Goal: Task Accomplishment & Management: Use online tool/utility

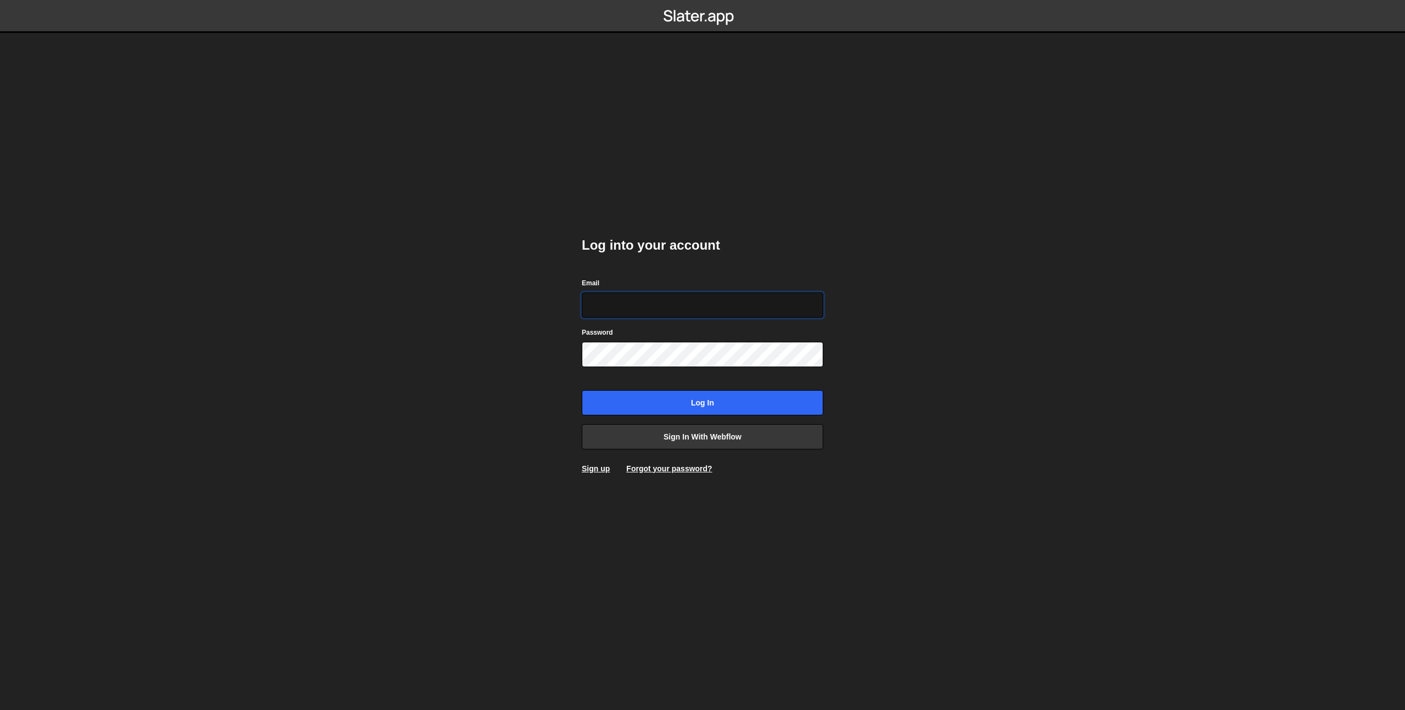
type input "prod-web@cadcom.fr"
click at [686, 403] on input "Log in" at bounding box center [703, 402] width 242 height 25
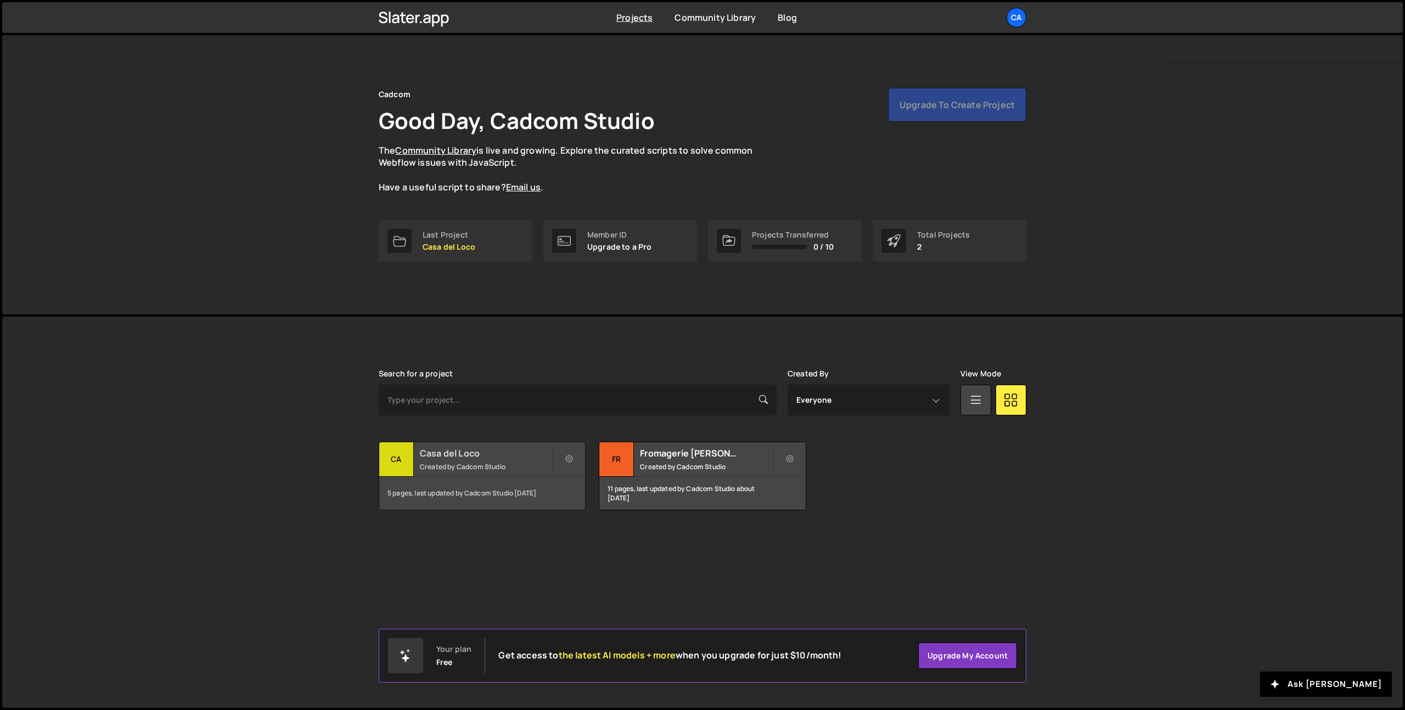
click at [471, 457] on h2 "Casa del Loco" at bounding box center [486, 453] width 132 height 12
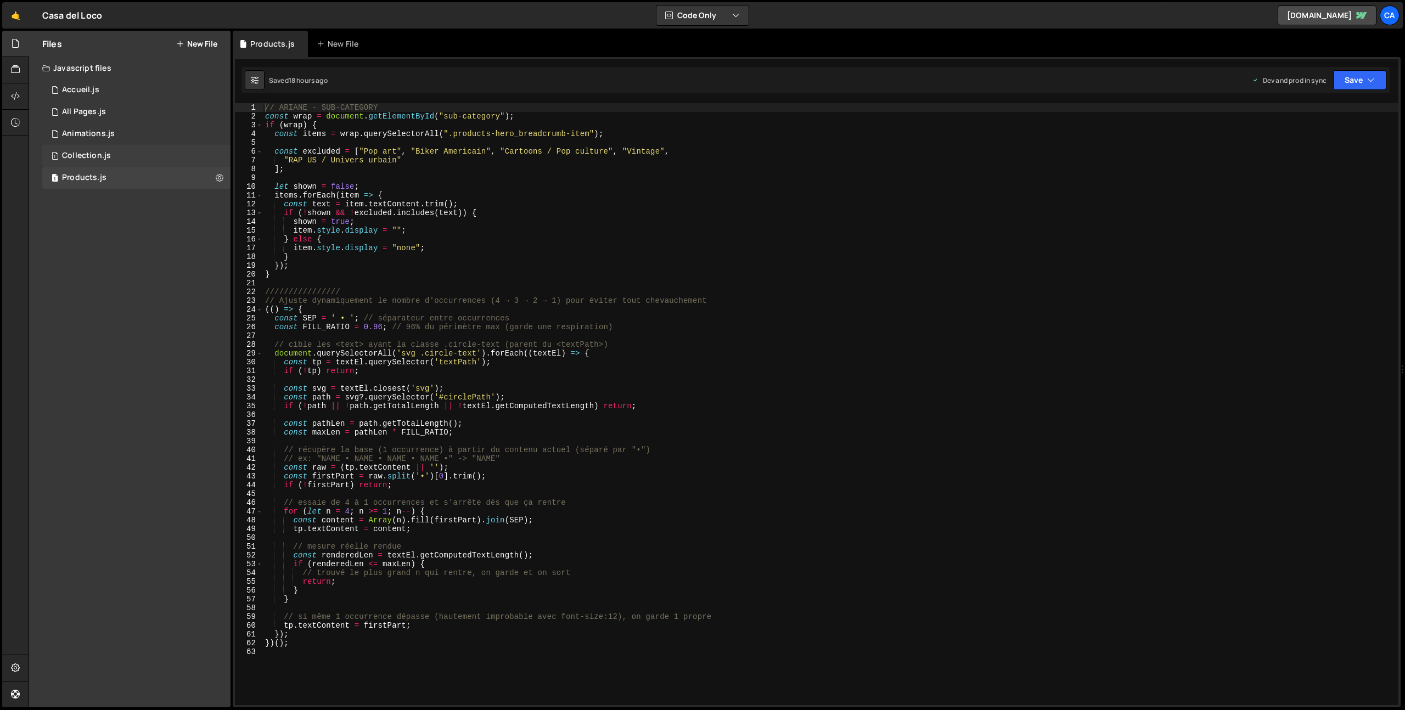
click at [127, 147] on div "1 Collection.js 0" at bounding box center [136, 156] width 188 height 22
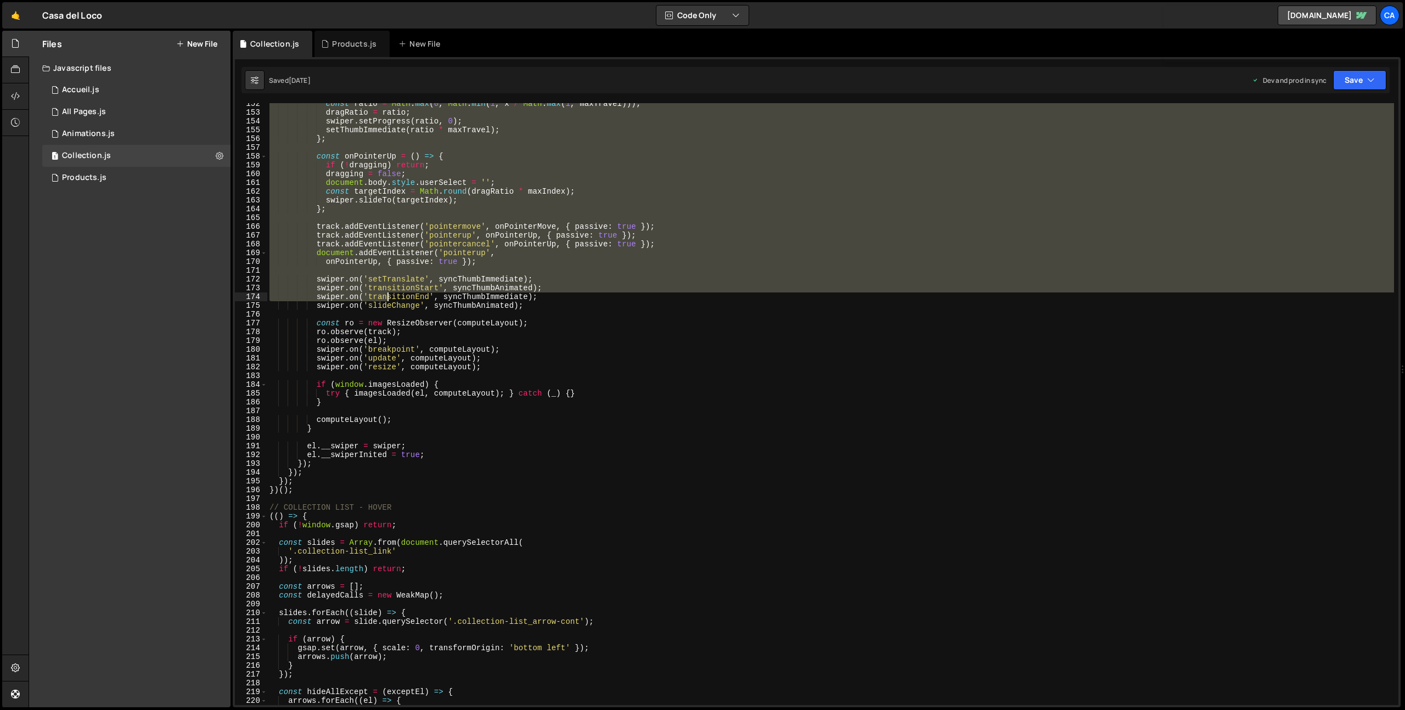
scroll to position [1412, 0]
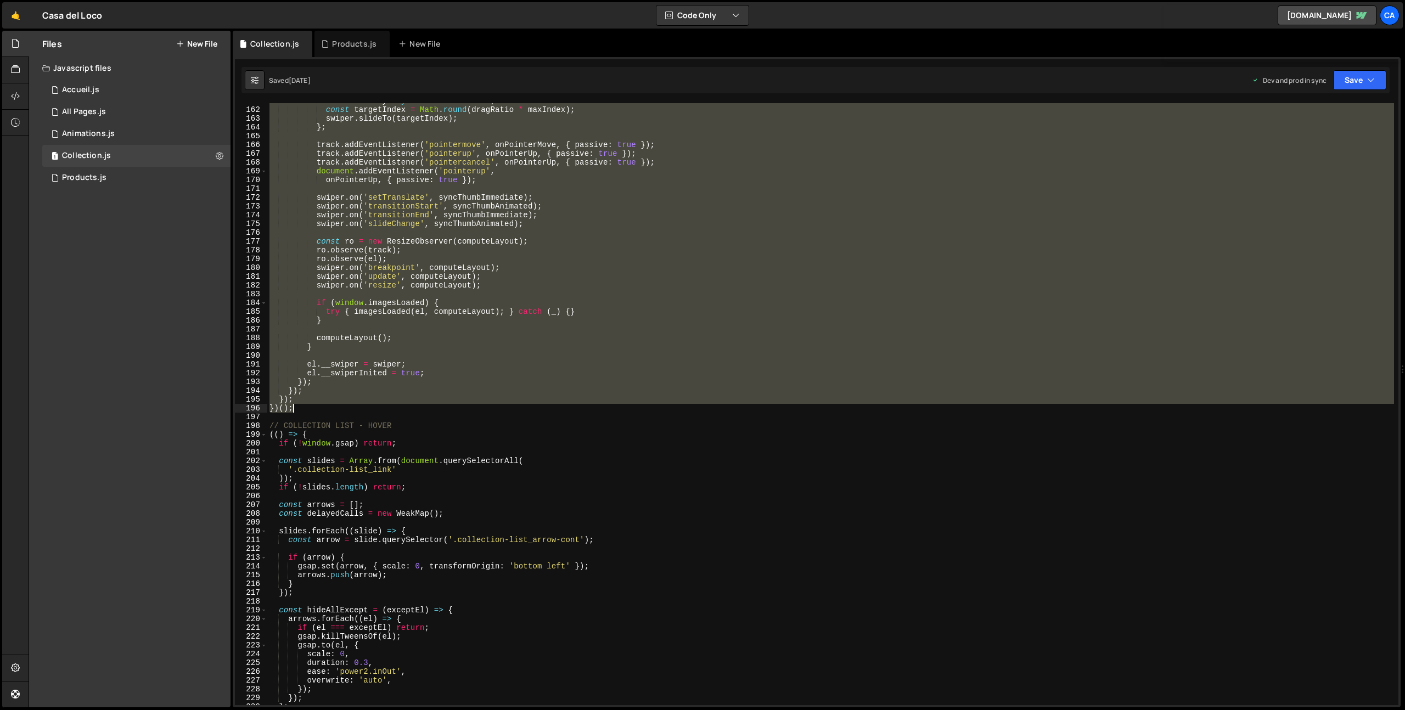
drag, startPoint x: 269, startPoint y: 108, endPoint x: 343, endPoint y: 407, distance: 308.8
click at [343, 407] on div "document . body . style . userSelect = '' ; const targetIndex = Math . round ( …" at bounding box center [830, 407] width 1127 height 620
click at [316, 407] on div "document . body . style . userSelect = '' ; const targetIndex = Math . round ( …" at bounding box center [830, 404] width 1127 height 602
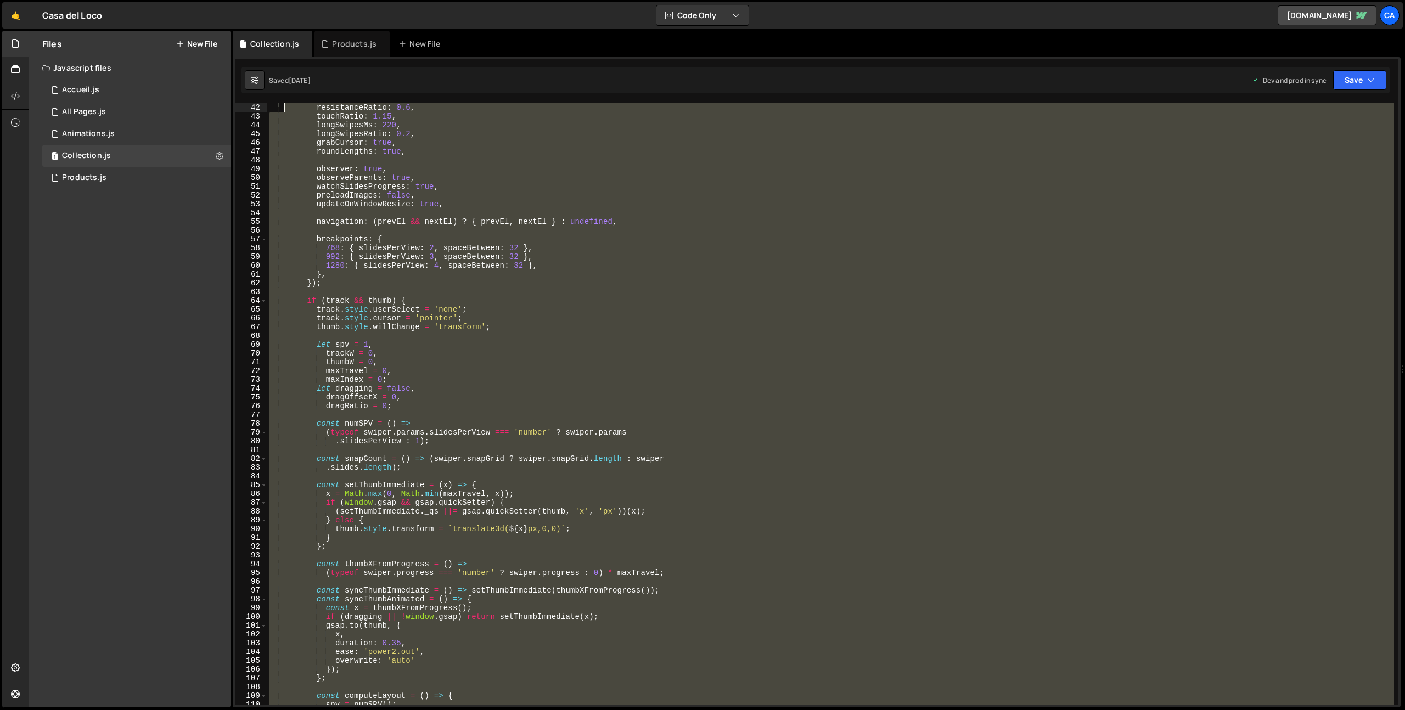
scroll to position [0, 0]
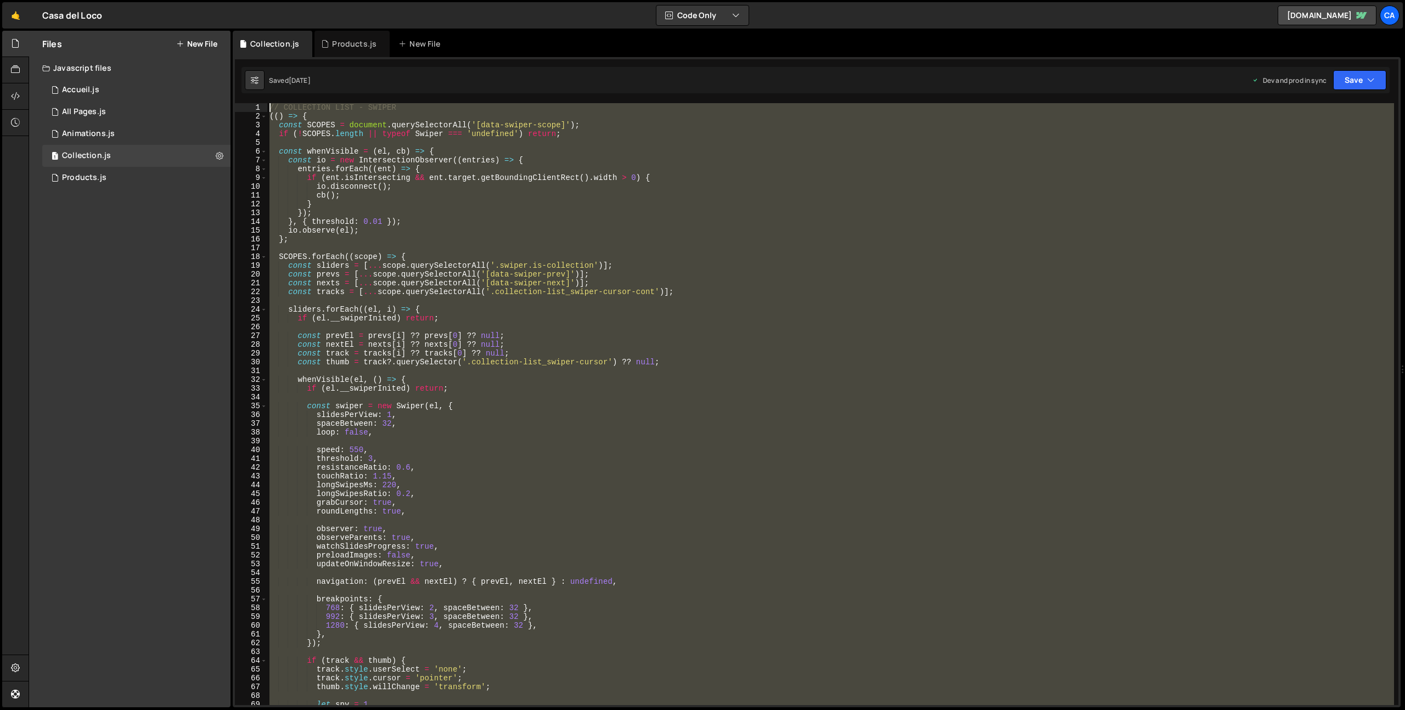
drag, startPoint x: 308, startPoint y: 408, endPoint x: 214, endPoint y: 52, distance: 368.6
click at [214, 52] on div "Files New File Javascript files 1 Accueil.js 0 1 All Pages.js 0 1 Animations.js…" at bounding box center [717, 369] width 1377 height 677
type textarea "// COLLECTION LIST - SWIPER (() => {"
click at [122, 176] on div "1 Products.js 0" at bounding box center [136, 178] width 188 height 22
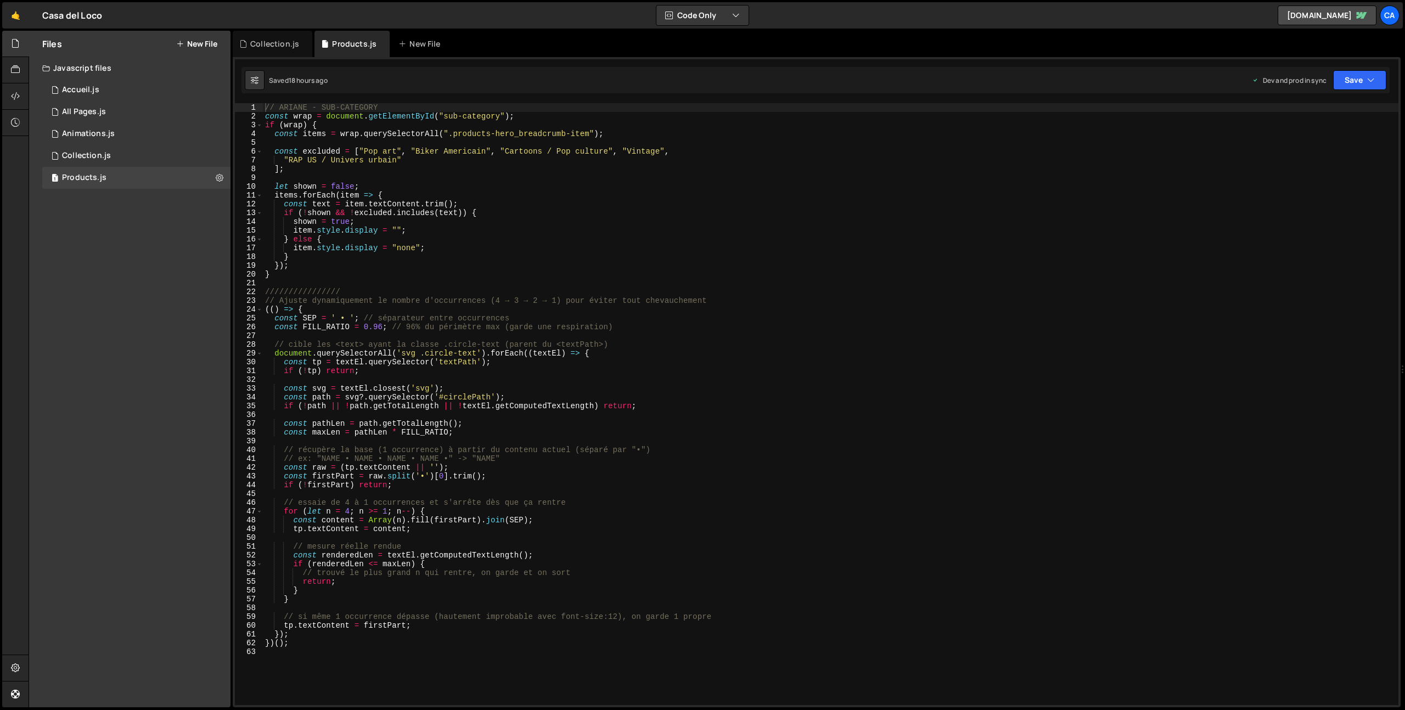
scroll to position [106, 0]
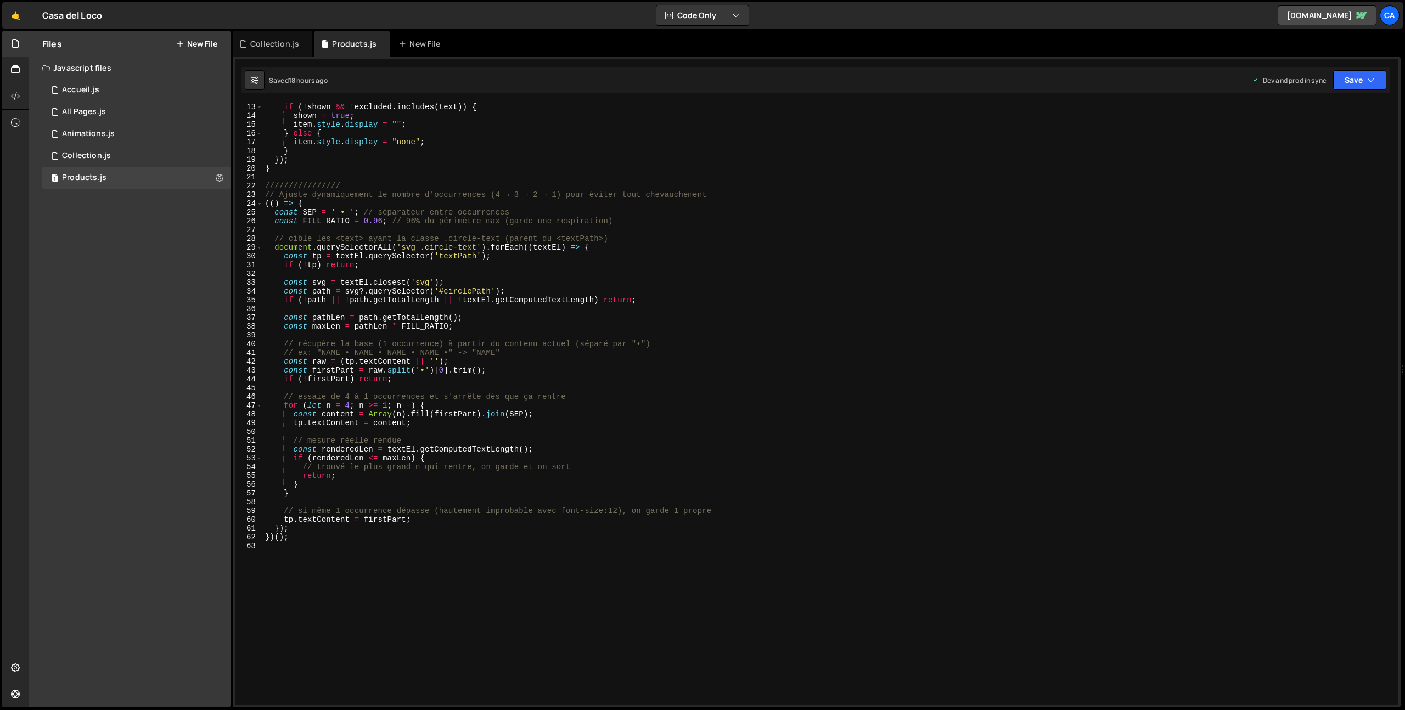
click at [328, 594] on div "if ( ! shown && ! excluded . includes ( text )) { shown = true ; item . style .…" at bounding box center [828, 413] width 1131 height 620
type textarea "////////////////////"
paste textarea "})();"
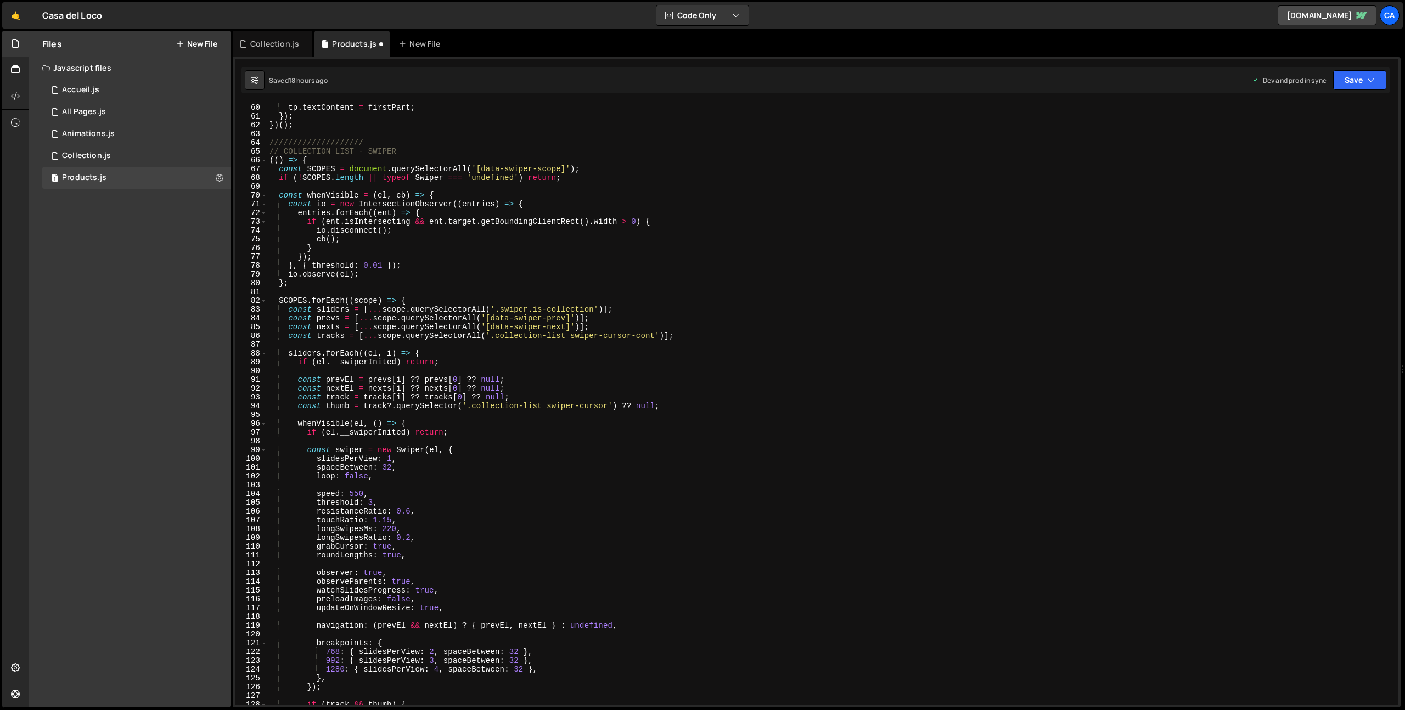
scroll to position [508, 0]
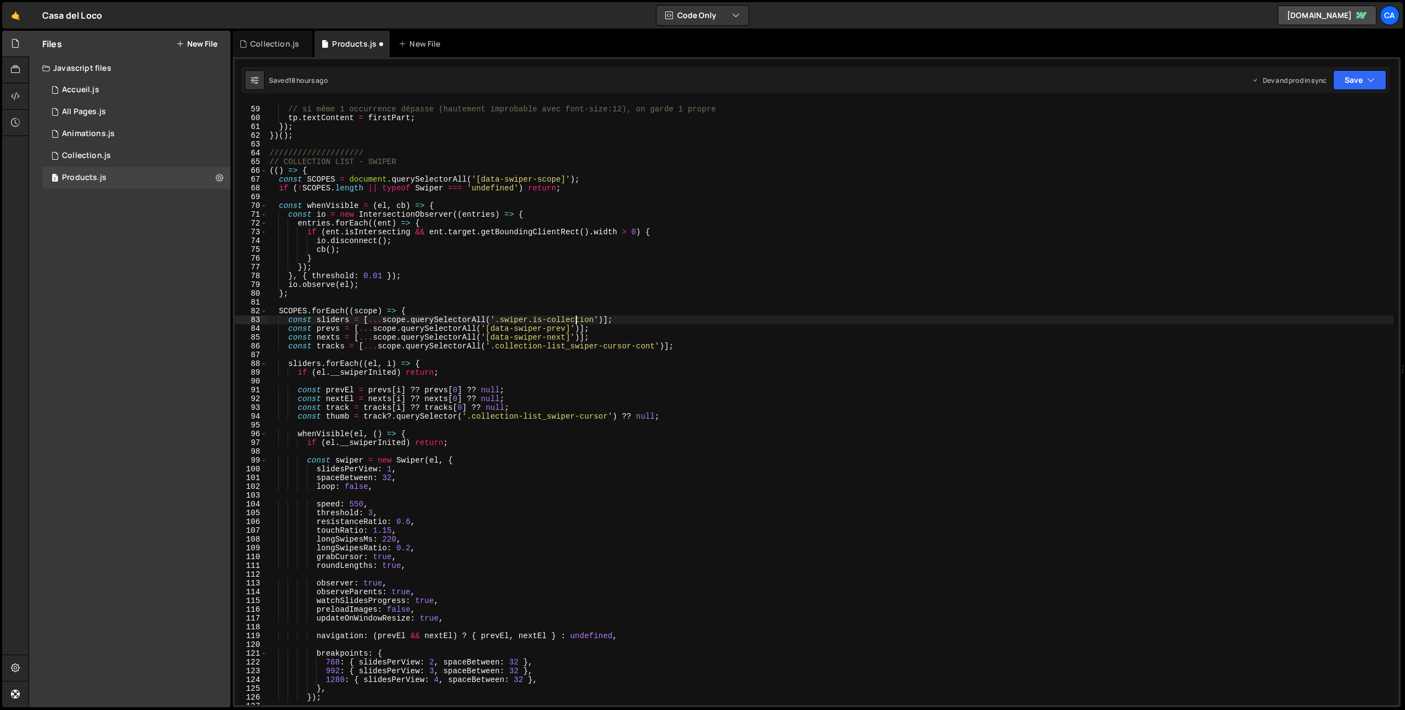
click at [575, 320] on div "// si même 1 occurrence dépasse (hautement improbable avec font-size:12), on ga…" at bounding box center [830, 406] width 1127 height 620
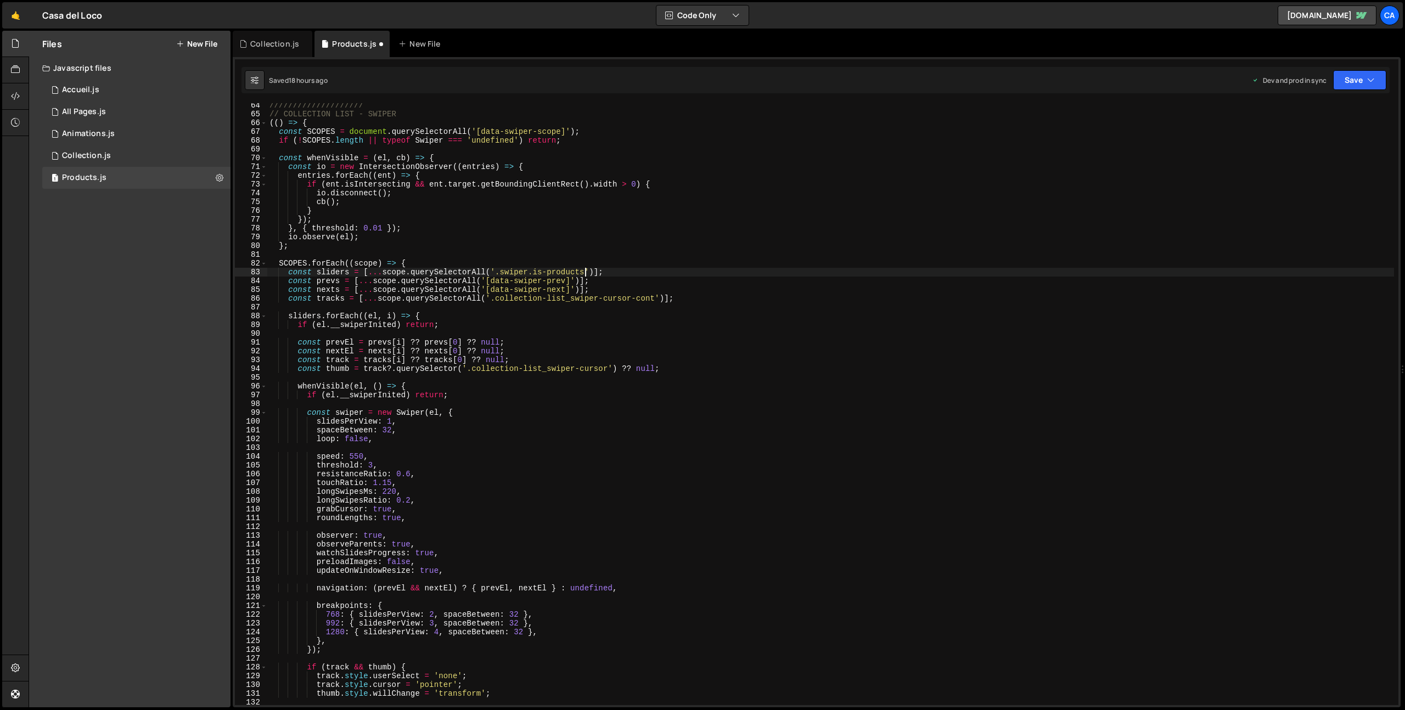
scroll to position [556, 0]
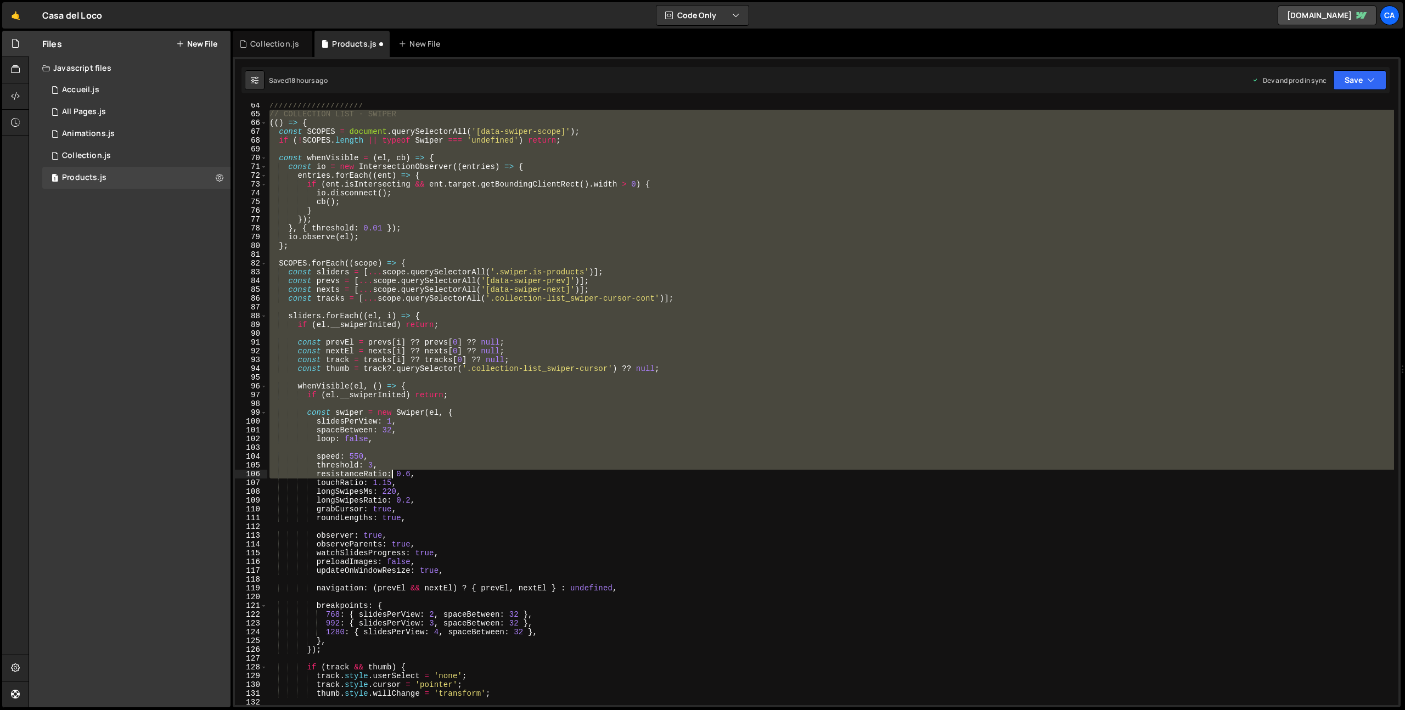
drag, startPoint x: 271, startPoint y: 113, endPoint x: 394, endPoint y: 477, distance: 383.8
click at [394, 477] on div "//////////////////// // COLLECTION LIST - SWIPER (( ) => { const SCOPES = docum…" at bounding box center [830, 411] width 1127 height 620
click at [315, 120] on div "//////////////////// // COLLECTION LIST - SWIPER (( ) => { const SCOPES = docum…" at bounding box center [830, 404] width 1127 height 602
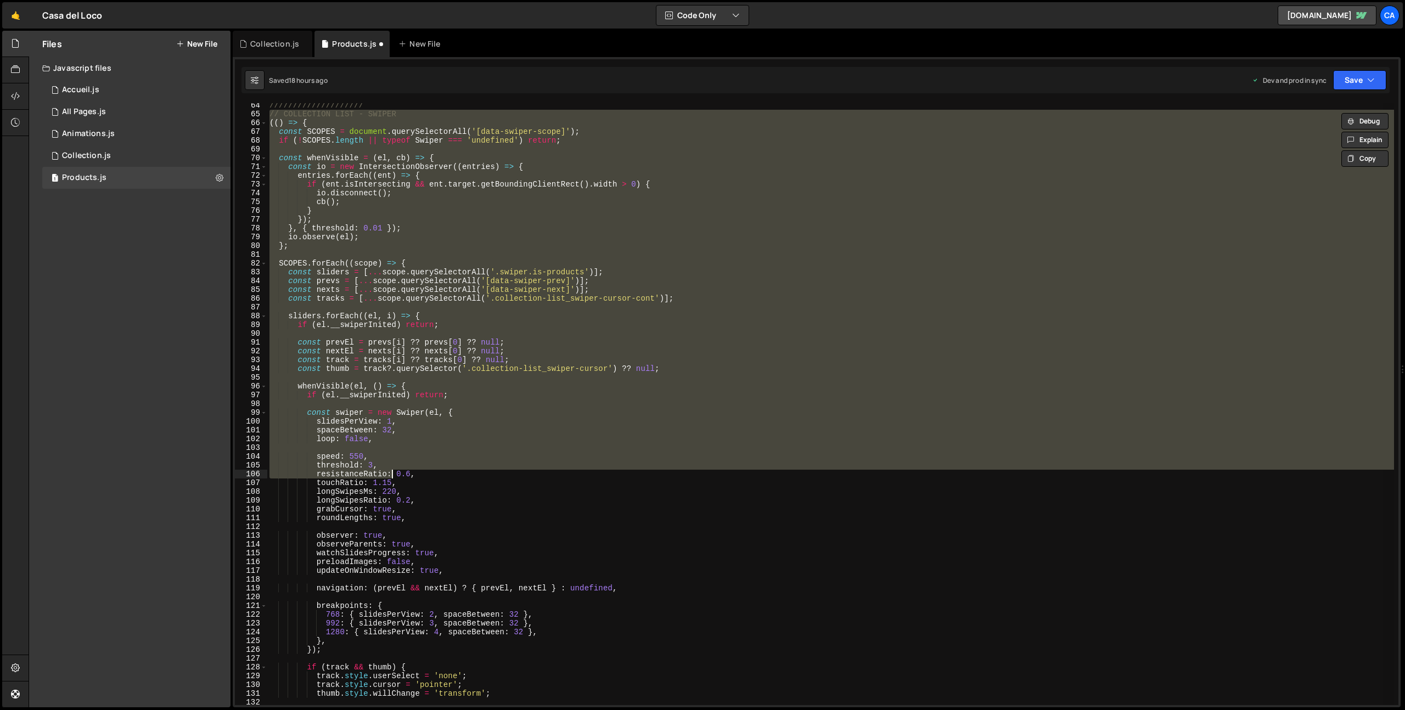
click at [315, 120] on div "//////////////////// // COLLECTION LIST - SWIPER (( ) => { const SCOPES = docum…" at bounding box center [830, 411] width 1127 height 620
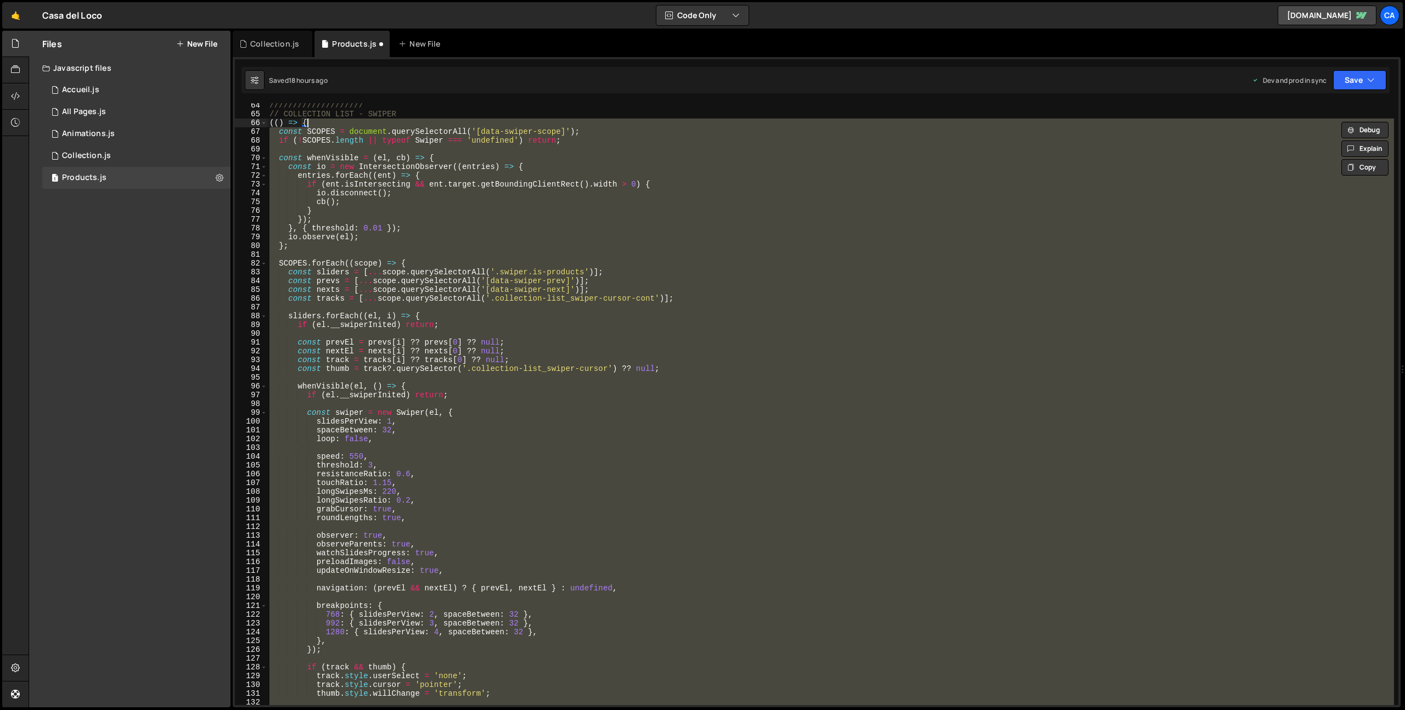
click at [311, 116] on div "//////////////////// // COLLECTION LIST - SWIPER (( ) => { const SCOPES = docum…" at bounding box center [830, 411] width 1127 height 620
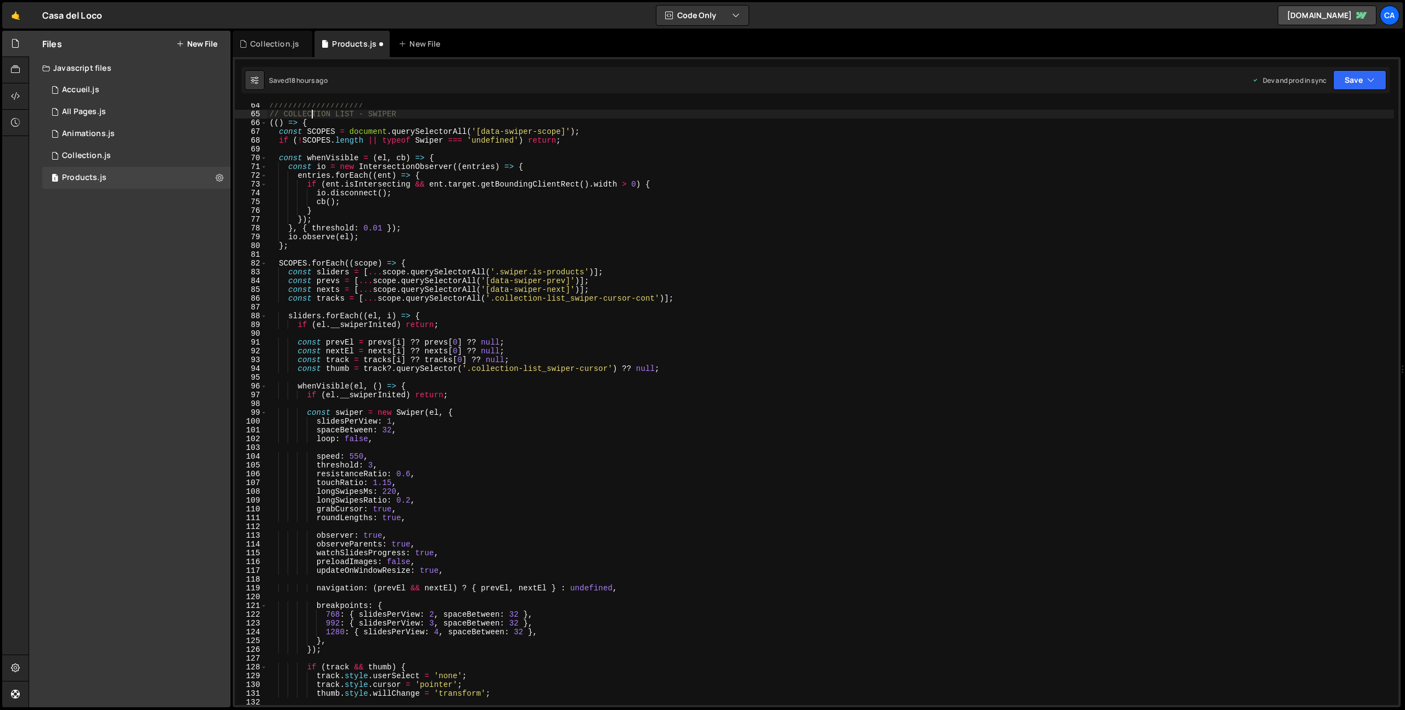
click at [311, 116] on div "//////////////////// // COLLECTION LIST - SWIPER (( ) => { const SCOPES = docum…" at bounding box center [830, 411] width 1127 height 620
click at [502, 173] on div "//////////////////// // PRODUCTS LIST - SWIPER (( ) => { const SCOPES = documen…" at bounding box center [830, 411] width 1127 height 620
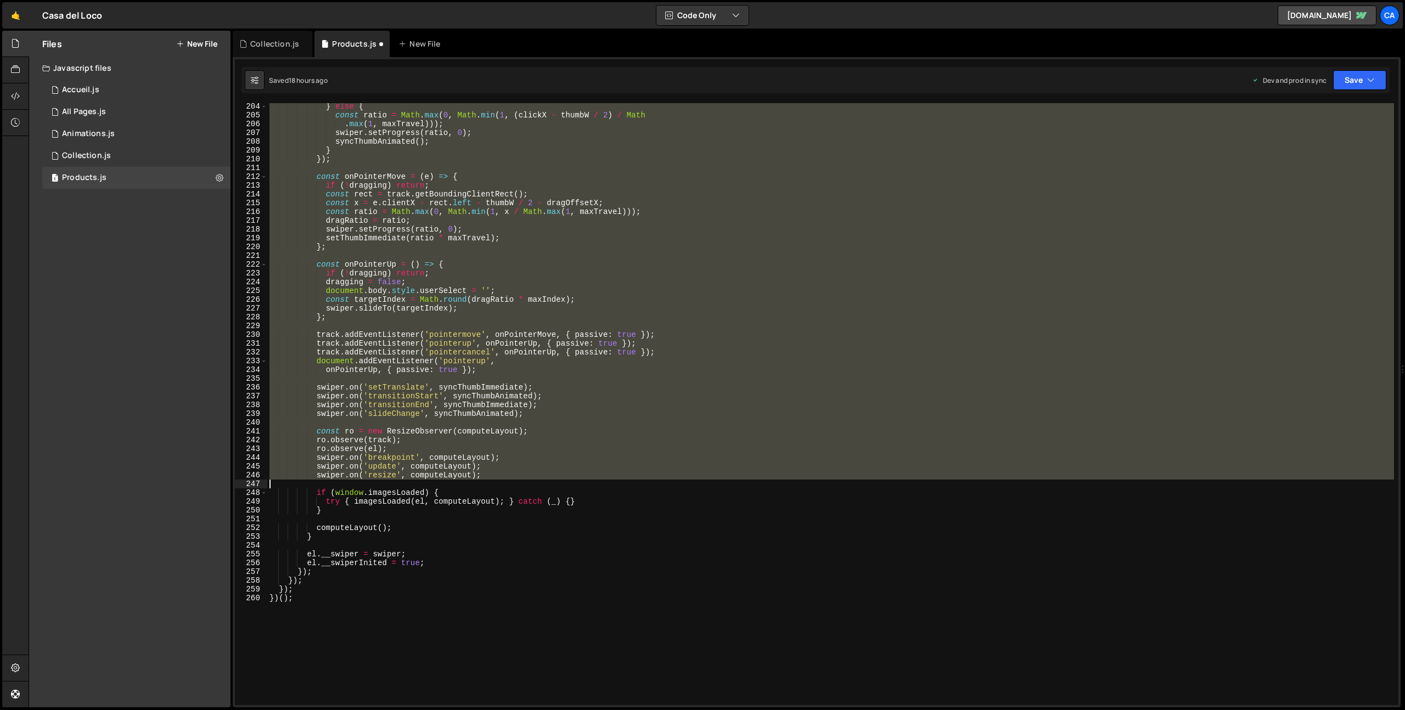
scroll to position [1825, 0]
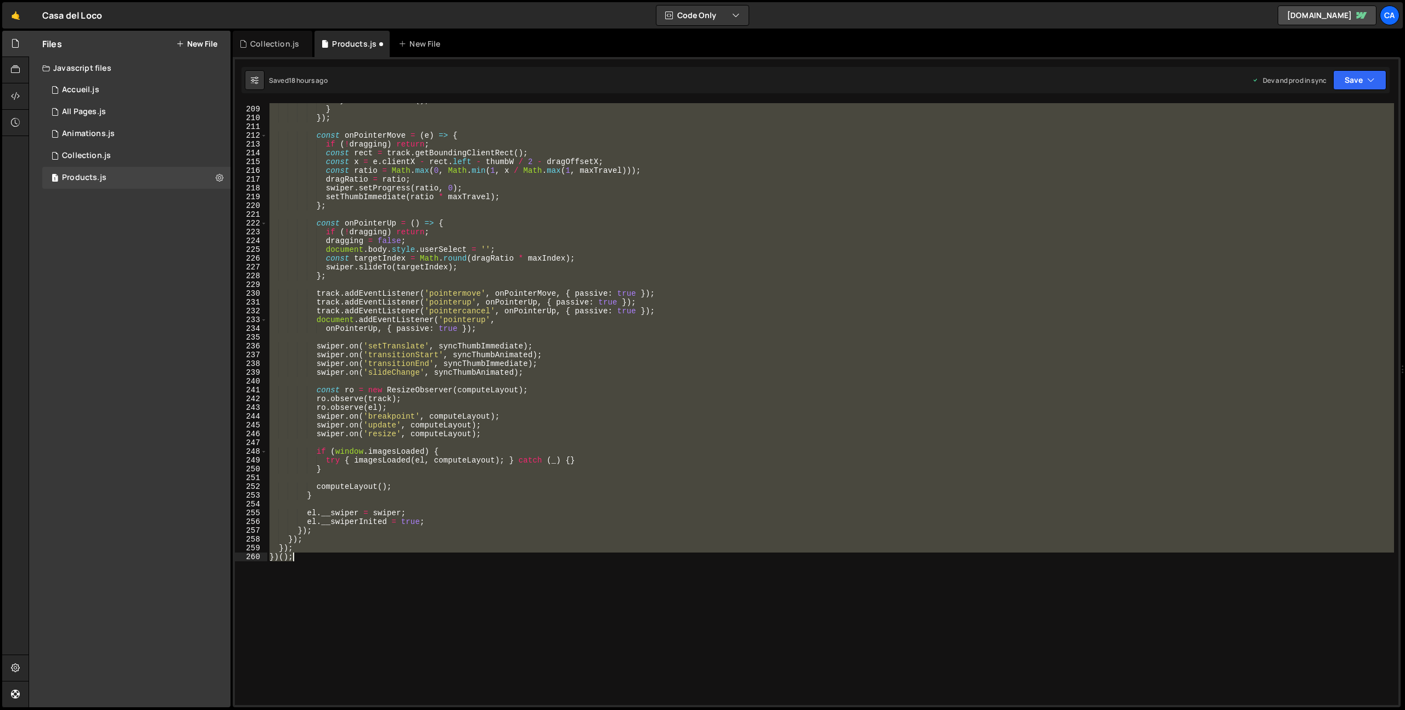
drag, startPoint x: 271, startPoint y: 114, endPoint x: 379, endPoint y: 557, distance: 455.5
click at [379, 557] on div "syncThumbAnimated ( ) ; } }) ; const onPointerMove = ( e ) => { if ( ! dragging…" at bounding box center [830, 406] width 1127 height 620
click at [500, 345] on div "syncThumbAnimated ( ) ; } }) ; const onPointerMove = ( e ) => { if ( ! dragging…" at bounding box center [830, 404] width 1127 height 602
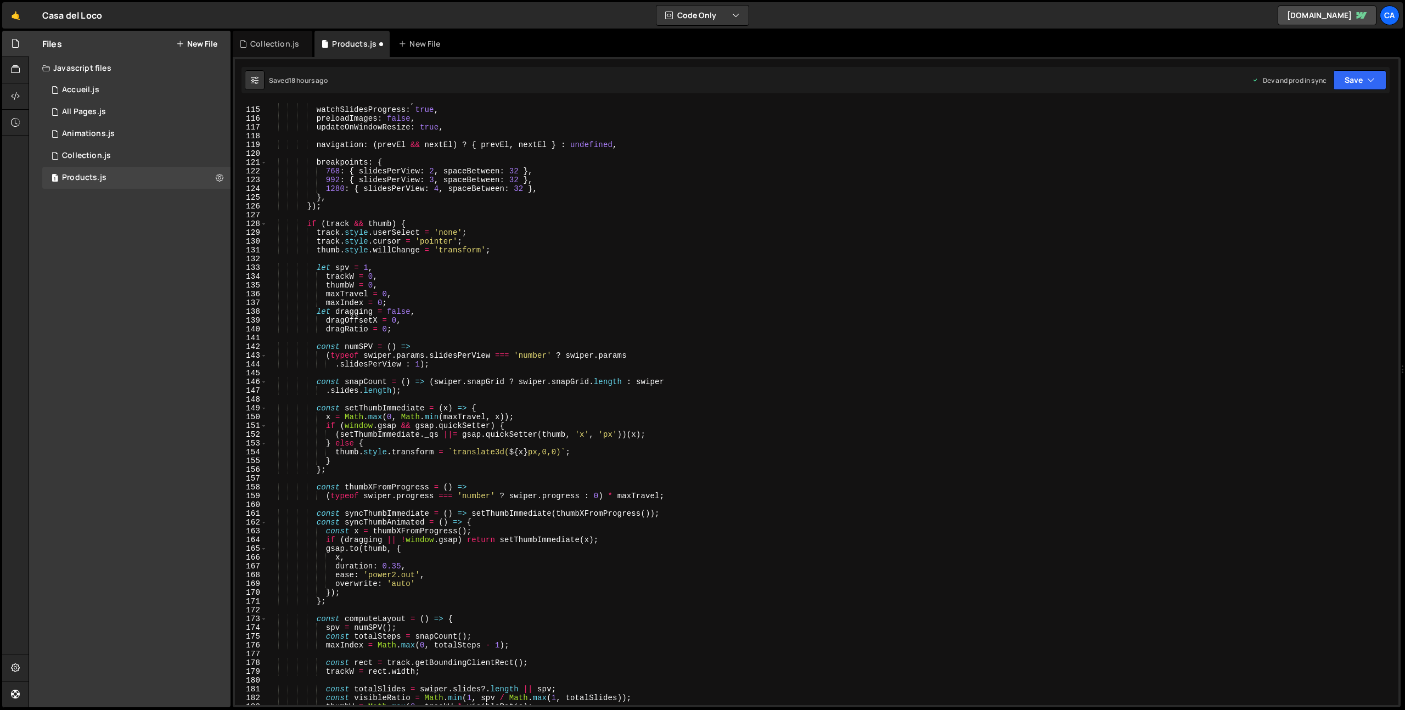
scroll to position [918, 0]
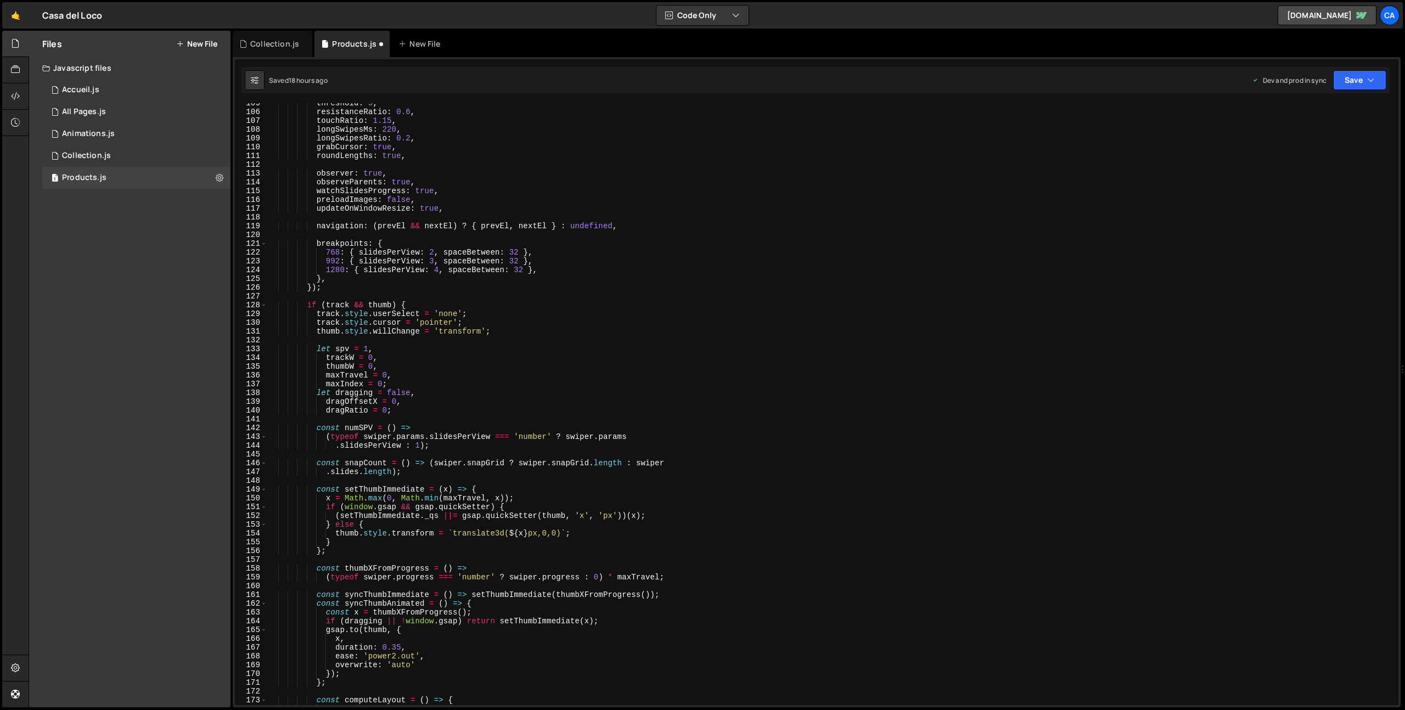
click at [433, 262] on div "threshold : 3 , resistanceRatio : 0.6 , touchRatio : 1.15 , longSwipesMs : 220 …" at bounding box center [830, 409] width 1127 height 620
click at [399, 247] on div "threshold : 3 , resistanceRatio : 0.6 , touchRatio : 1.15 , longSwipesMs : 220 …" at bounding box center [830, 409] width 1127 height 620
click at [439, 272] on div "threshold : 3 , resistanceRatio : 0.6 , touchRatio : 1.15 , longSwipesMs : 220 …" at bounding box center [830, 409] width 1127 height 620
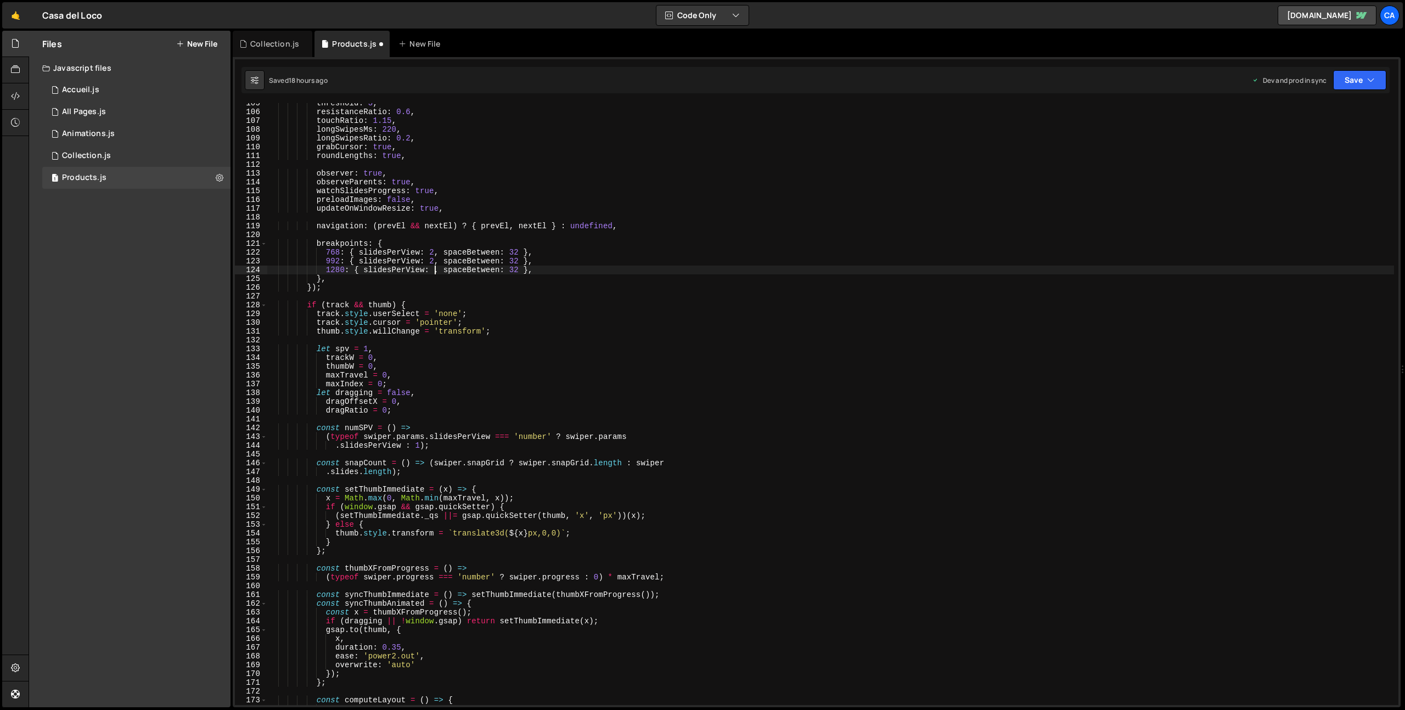
scroll to position [0, 12]
click at [555, 223] on div "threshold : 3 , resistanceRatio : 0.6 , touchRatio : 1.15 , longSwipesMs : 220 …" at bounding box center [830, 409] width 1127 height 620
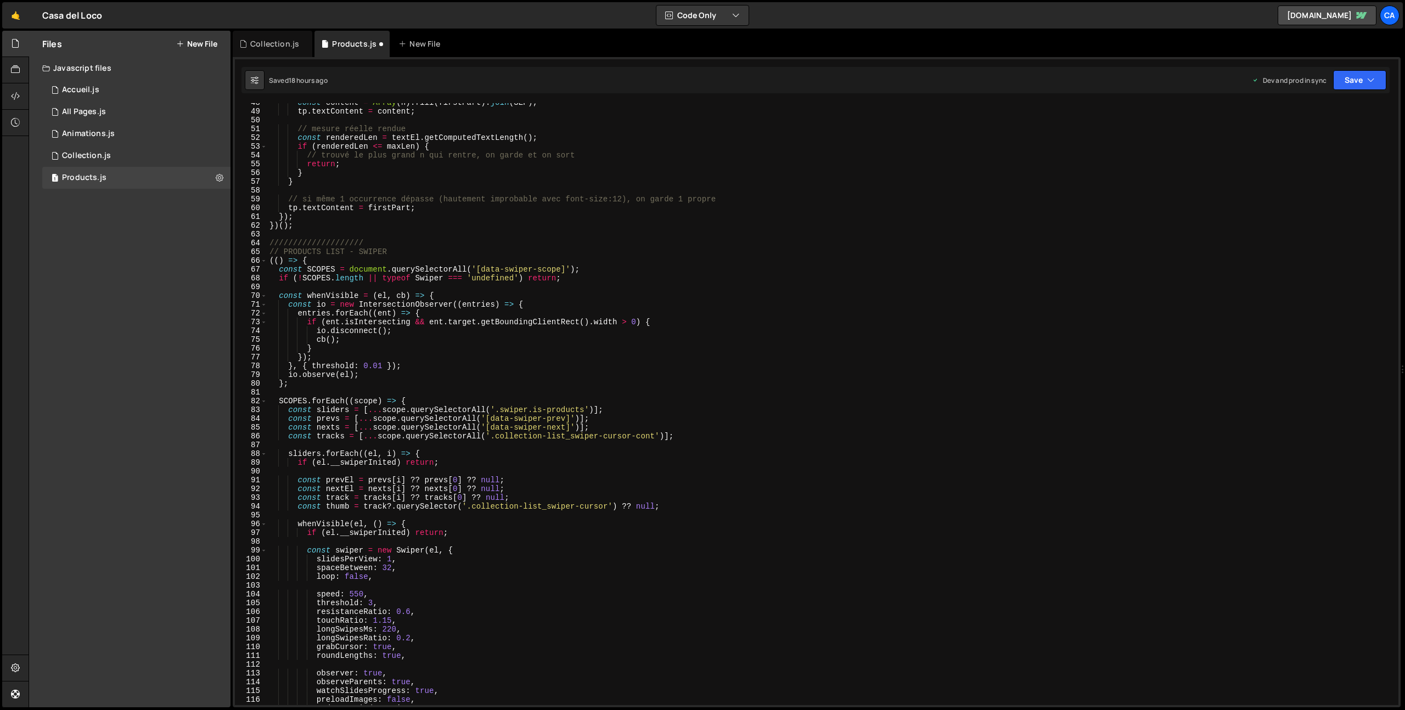
scroll to position [418, 0]
type textarea "navigation: (prevEl && nextEl) ? { prevEl, nextEl } : undefined,"
drag, startPoint x: 1375, startPoint y: 75, endPoint x: 1371, endPoint y: 80, distance: 6.3
click at [1374, 75] on icon "button" at bounding box center [1372, 80] width 8 height 11
click at [1305, 144] on div "Save to Production S" at bounding box center [1323, 142] width 114 height 11
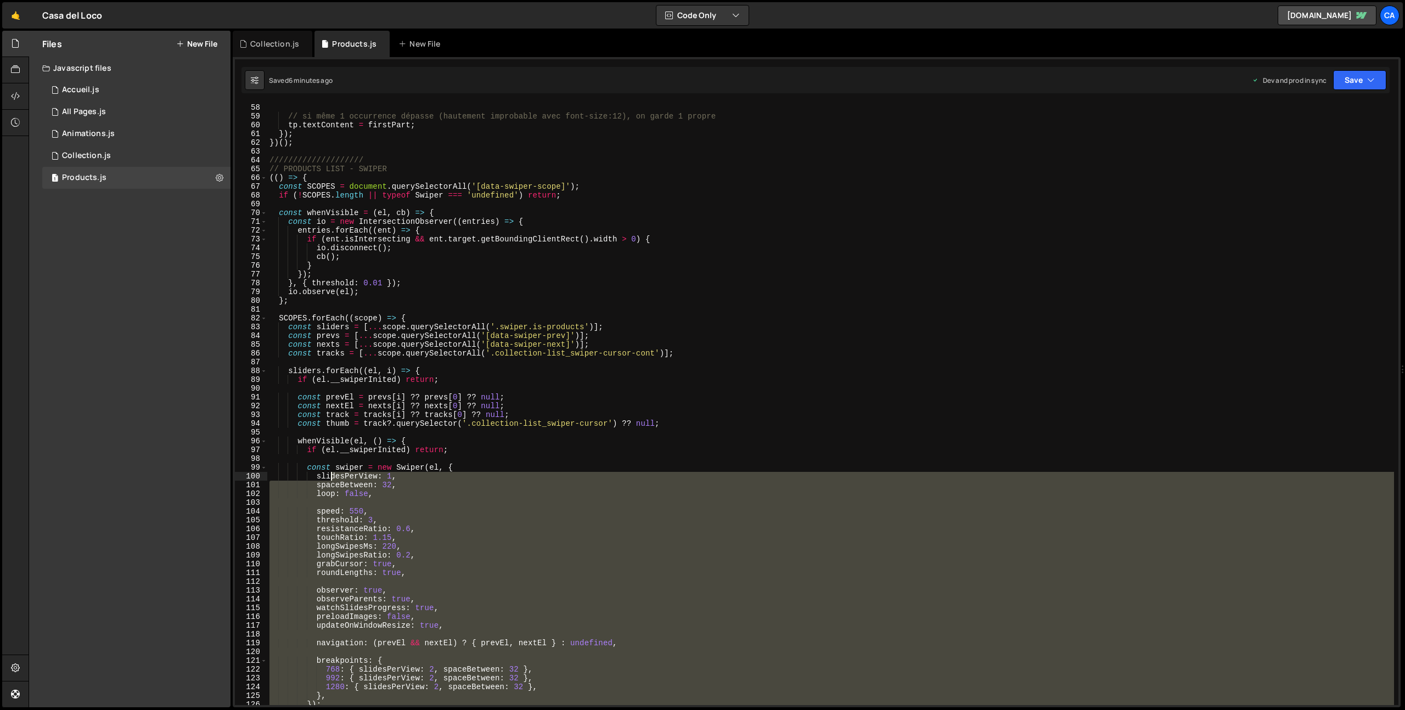
scroll to position [541, 0]
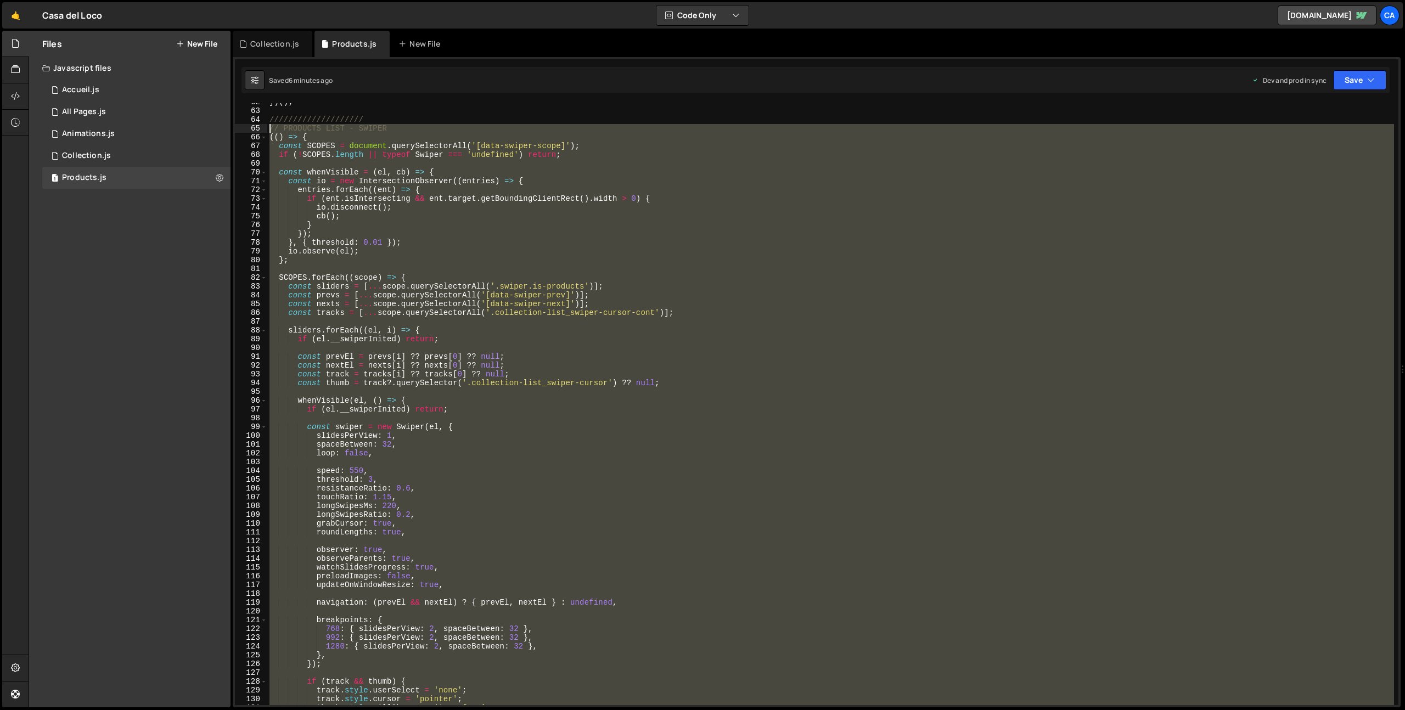
drag, startPoint x: 318, startPoint y: 612, endPoint x: 245, endPoint y: 132, distance: 485.8
click at [245, 132] on div "62 63 64 65 66 67 68 69 70 71 72 73 74 75 76 77 78 79 80 81 82 83 84 85 86 87 8…" at bounding box center [817, 404] width 1164 height 602
type textarea "// PRODUCTS LIST - SWIPER (() => {"
paste textarea
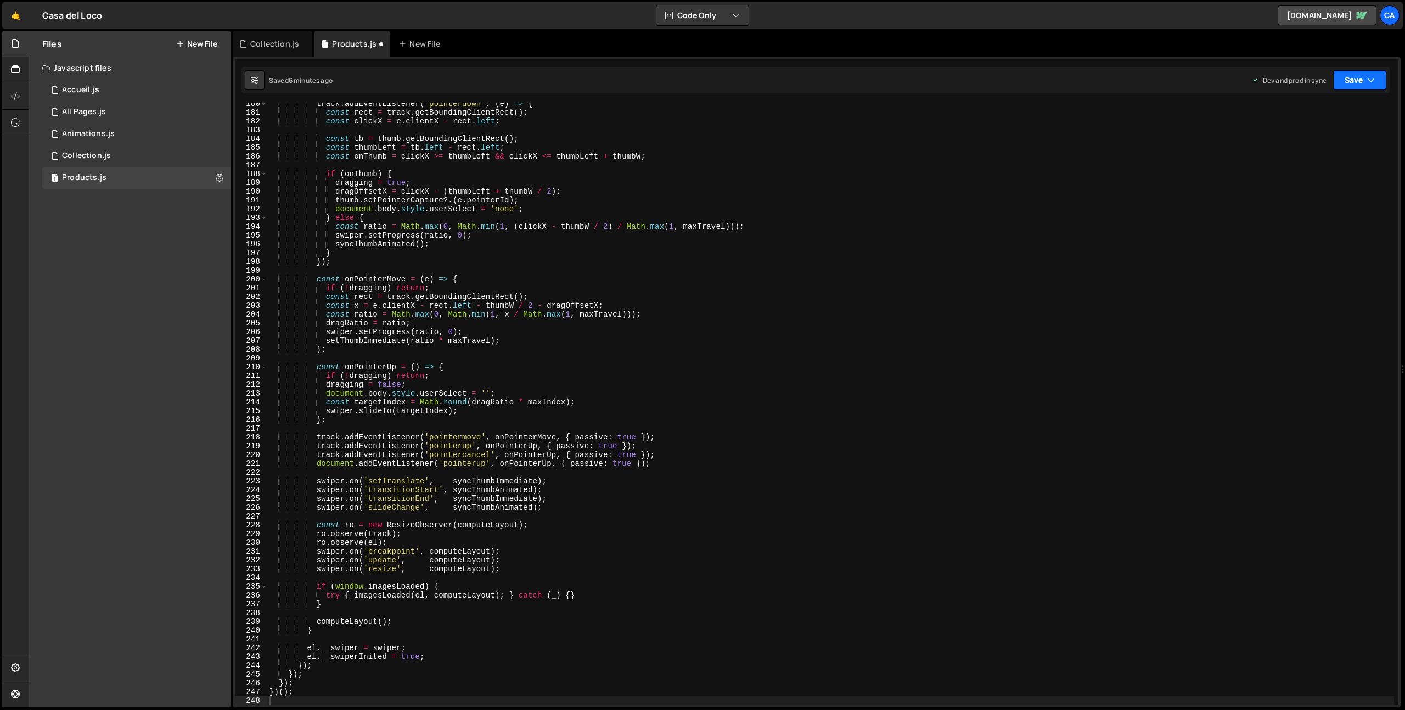
click at [1340, 77] on button "Save" at bounding box center [1359, 80] width 53 height 20
click at [1326, 152] on div "6 minutes ago" at bounding box center [1306, 154] width 43 height 9
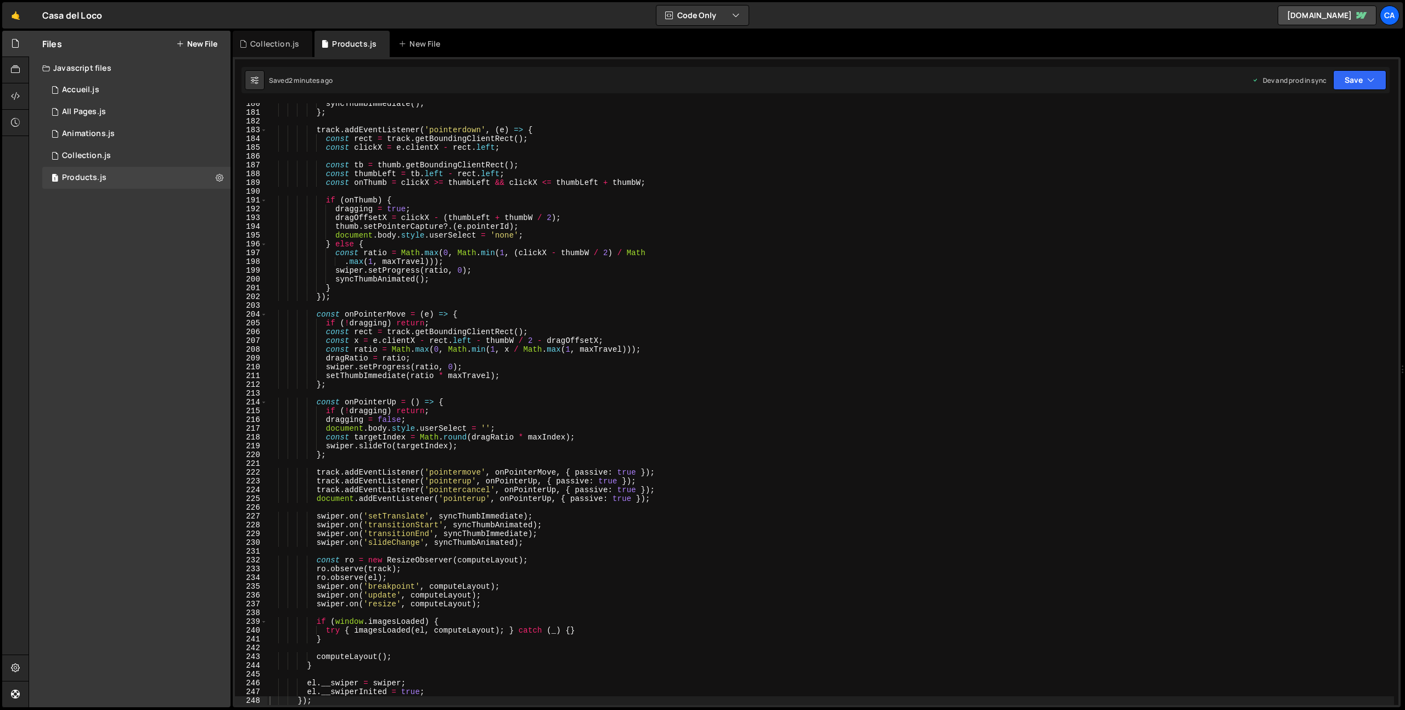
type textarea "track.addEventListener('pointermove', onPointerMove, { passive: true });"
click at [619, 474] on div "syncThumbImmediate ( ) ; } ; track . addEventListener ( 'pointerdown' , ( e ) =…" at bounding box center [830, 409] width 1127 height 620
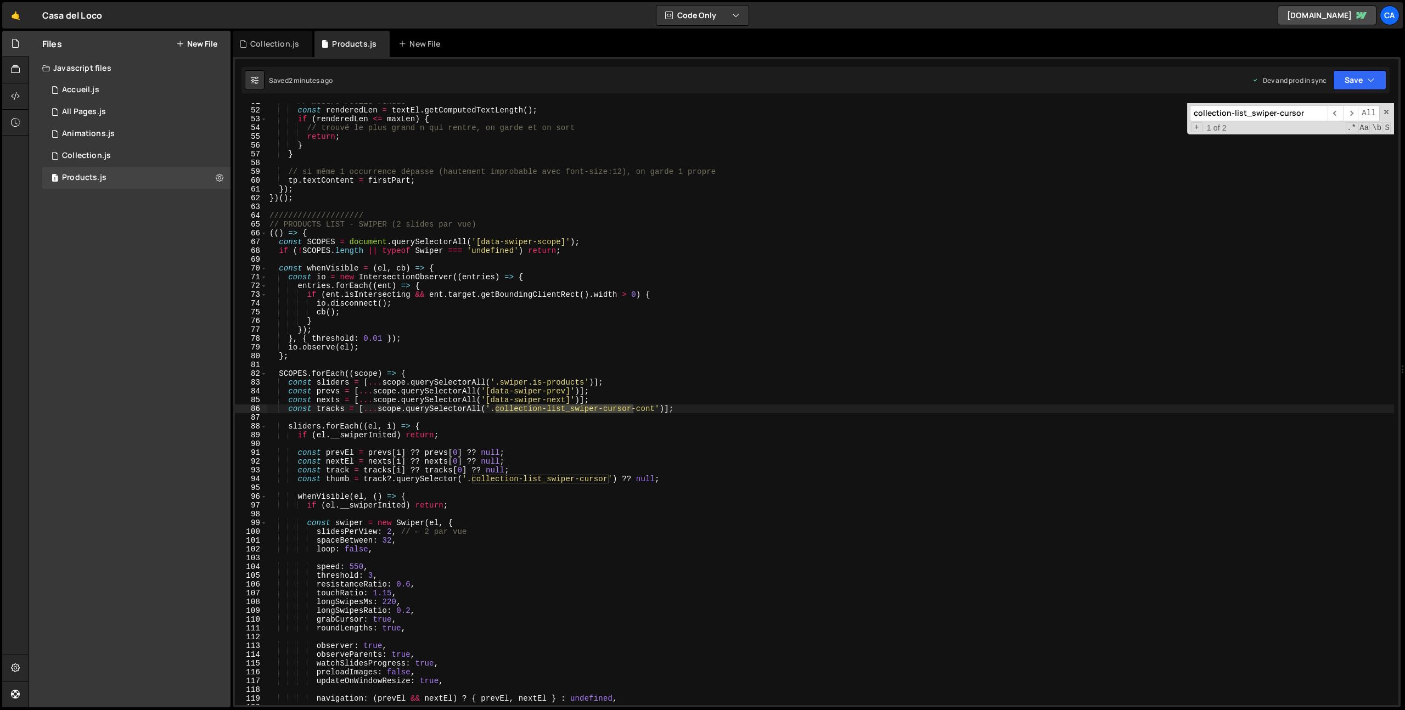
scroll to position [446, 0]
type input "collection-list_swiper-cursor"
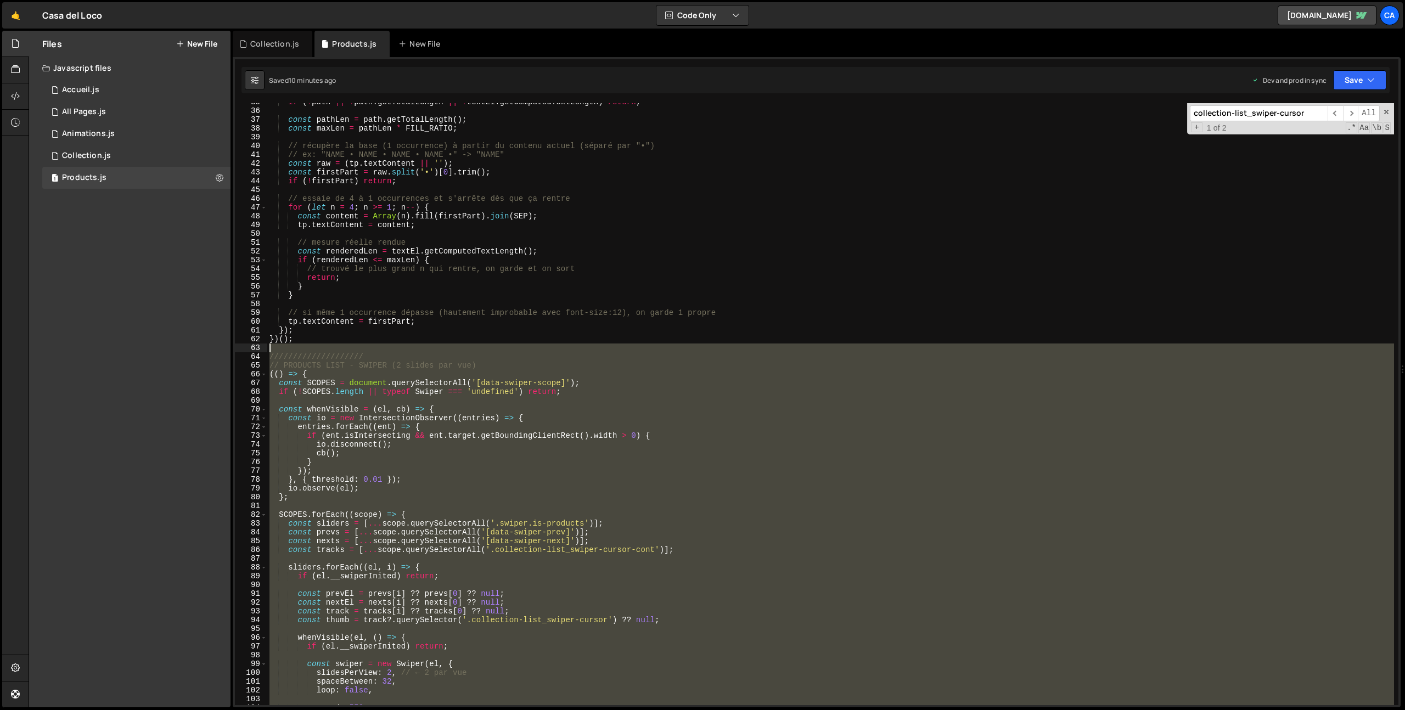
scroll to position [345, 0]
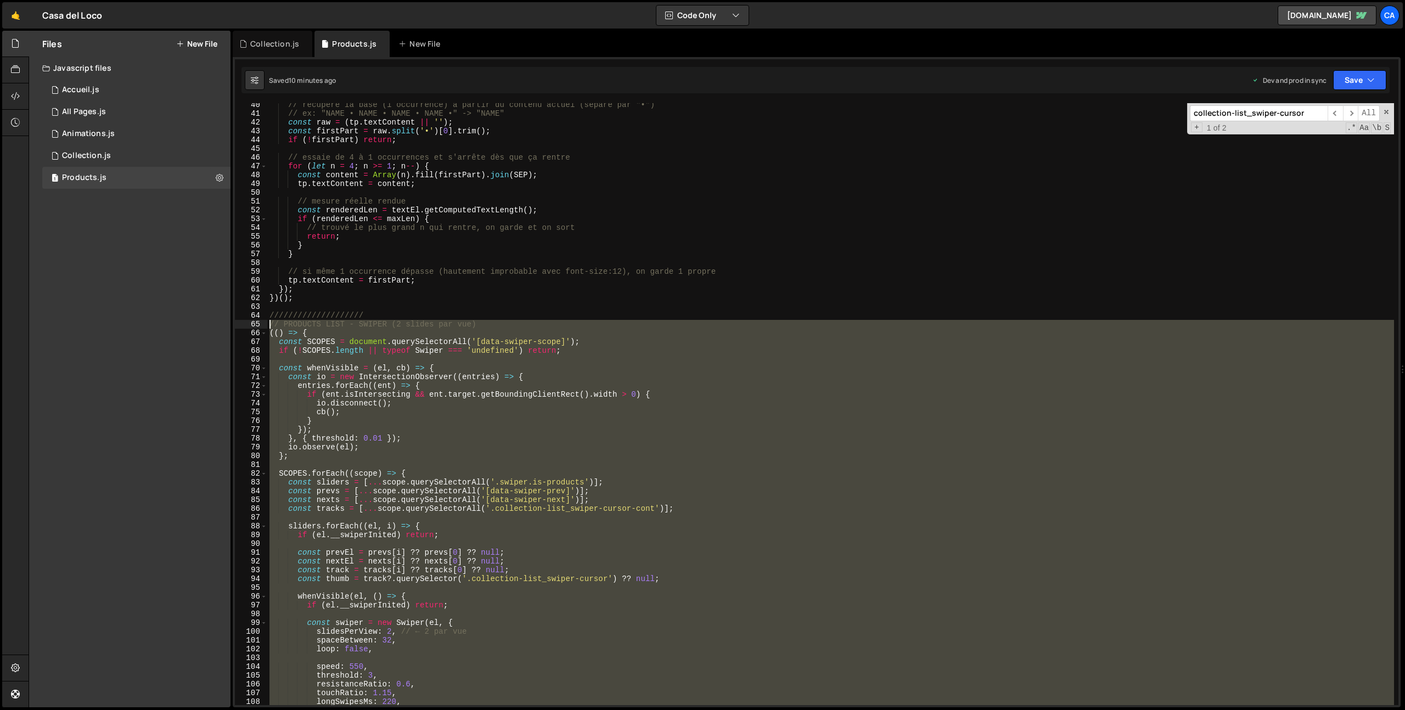
drag, startPoint x: 320, startPoint y: 453, endPoint x: 235, endPoint y: 325, distance: 153.8
click at [235, 325] on div "40 41 42 43 44 45 46 47 48 49 50 51 52 53 54 55 56 57 58 59 60 61 62 63 64 65 6…" at bounding box center [817, 404] width 1164 height 602
type textarea "// PRODUCTS LIST - SWIPER (2 slides par vue) (() => {"
paste textarea
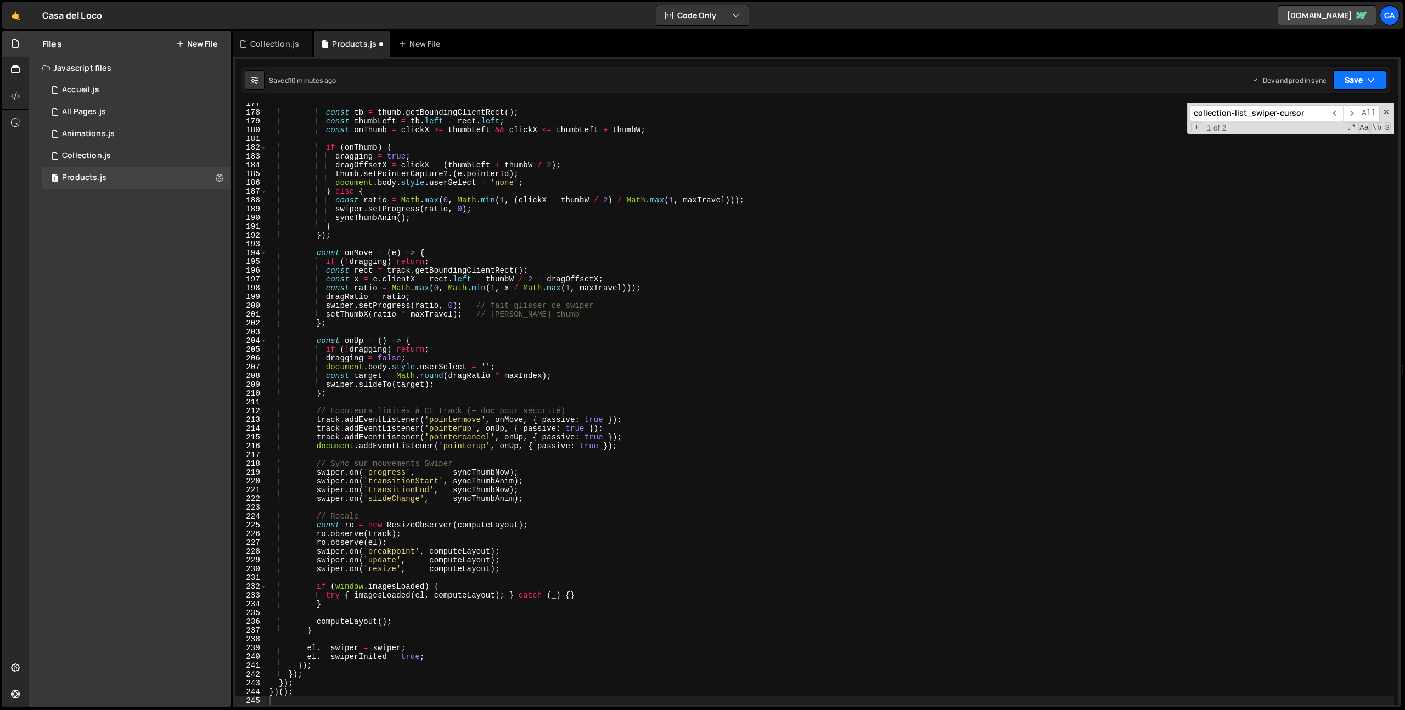
click at [1364, 77] on button "Save" at bounding box center [1359, 80] width 53 height 20
click at [1307, 150] on div "10 minutes ago" at bounding box center [1308, 154] width 46 height 9
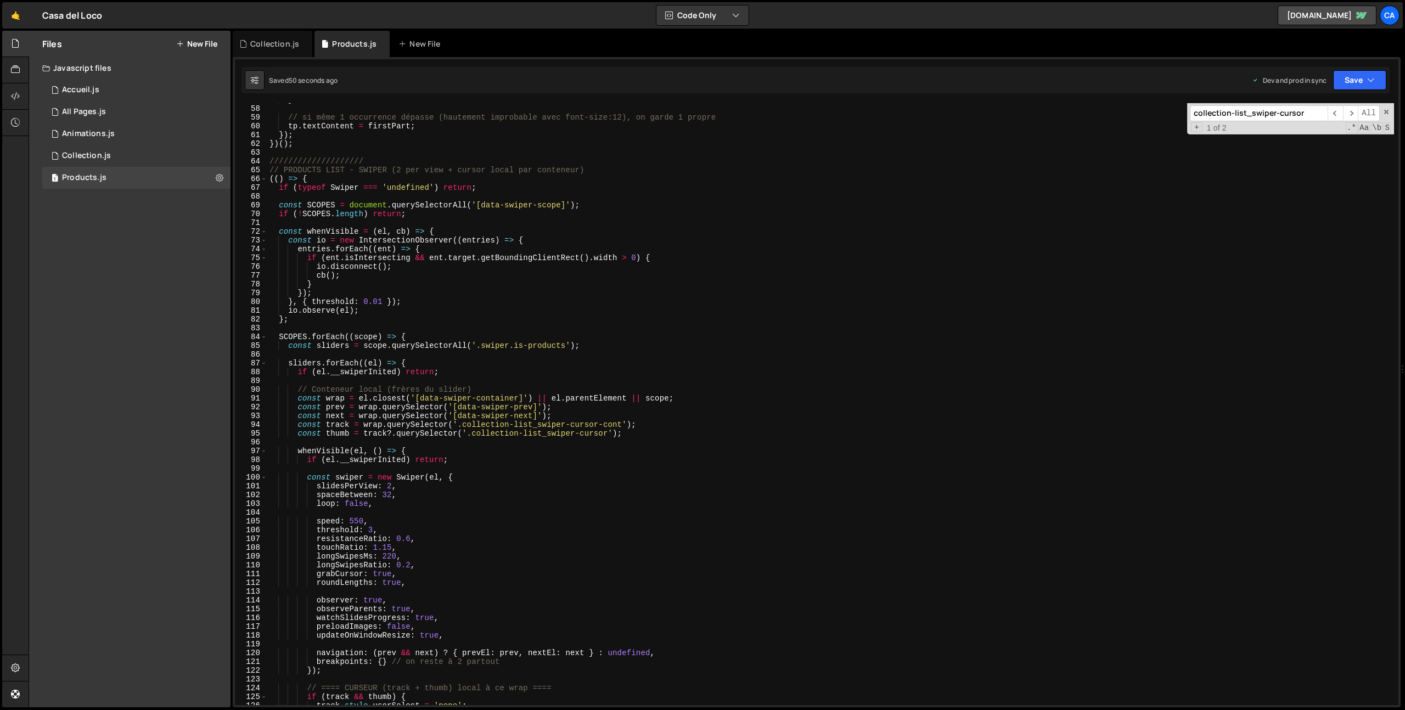
scroll to position [470, 0]
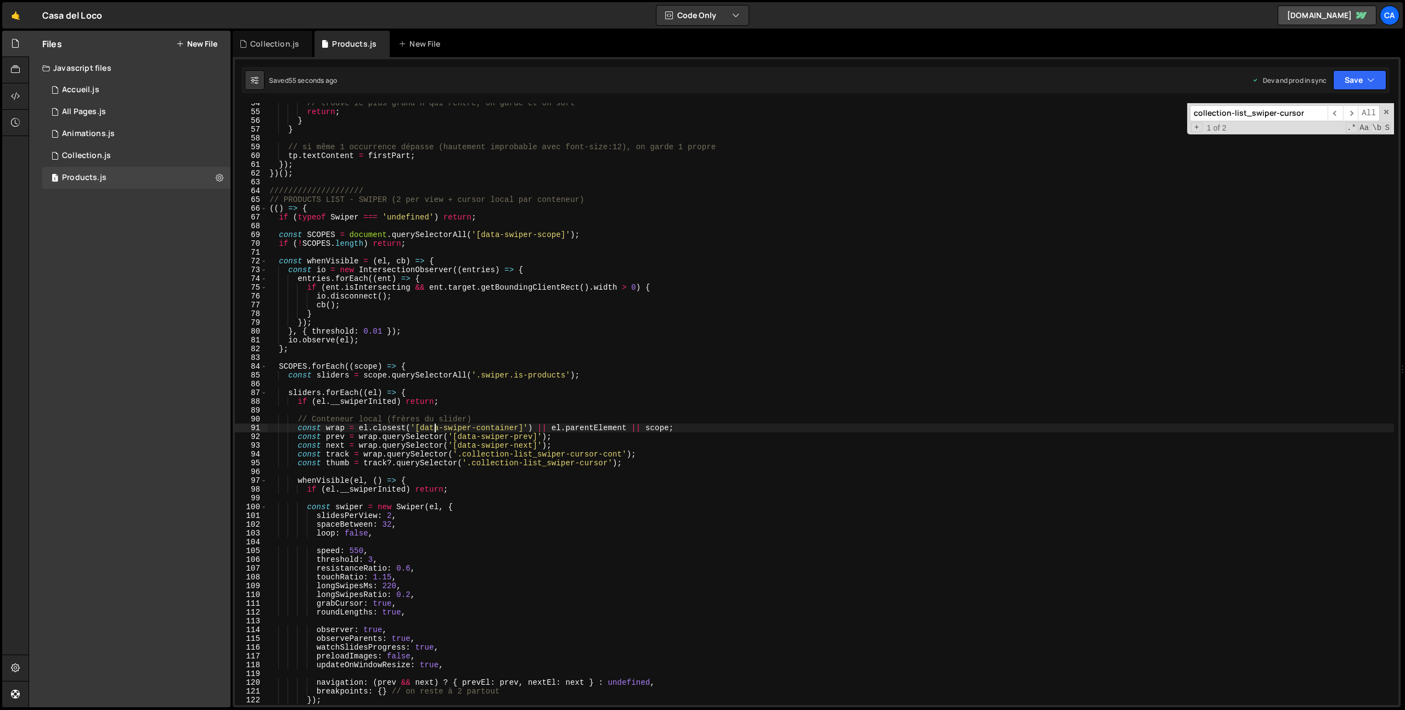
click at [434, 428] on div "// trouvé le plus grand n qui rentre, on garde et on sort return ; } } // si mê…" at bounding box center [830, 409] width 1127 height 620
drag, startPoint x: 434, startPoint y: 428, endPoint x: 501, endPoint y: 427, distance: 66.4
click at [501, 427] on div "// trouvé le plus grand n qui rentre, on garde et on sort return ; } } // si mê…" at bounding box center [830, 409] width 1127 height 620
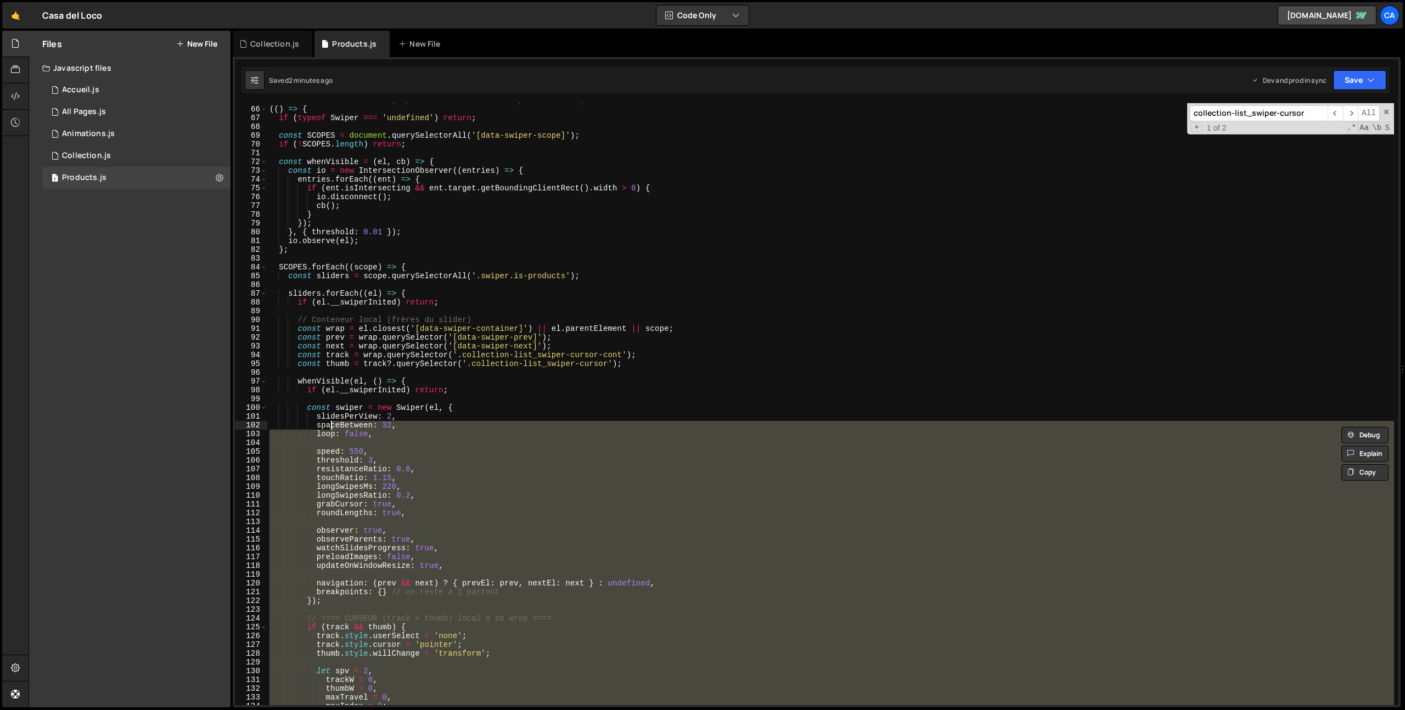
scroll to position [447, 0]
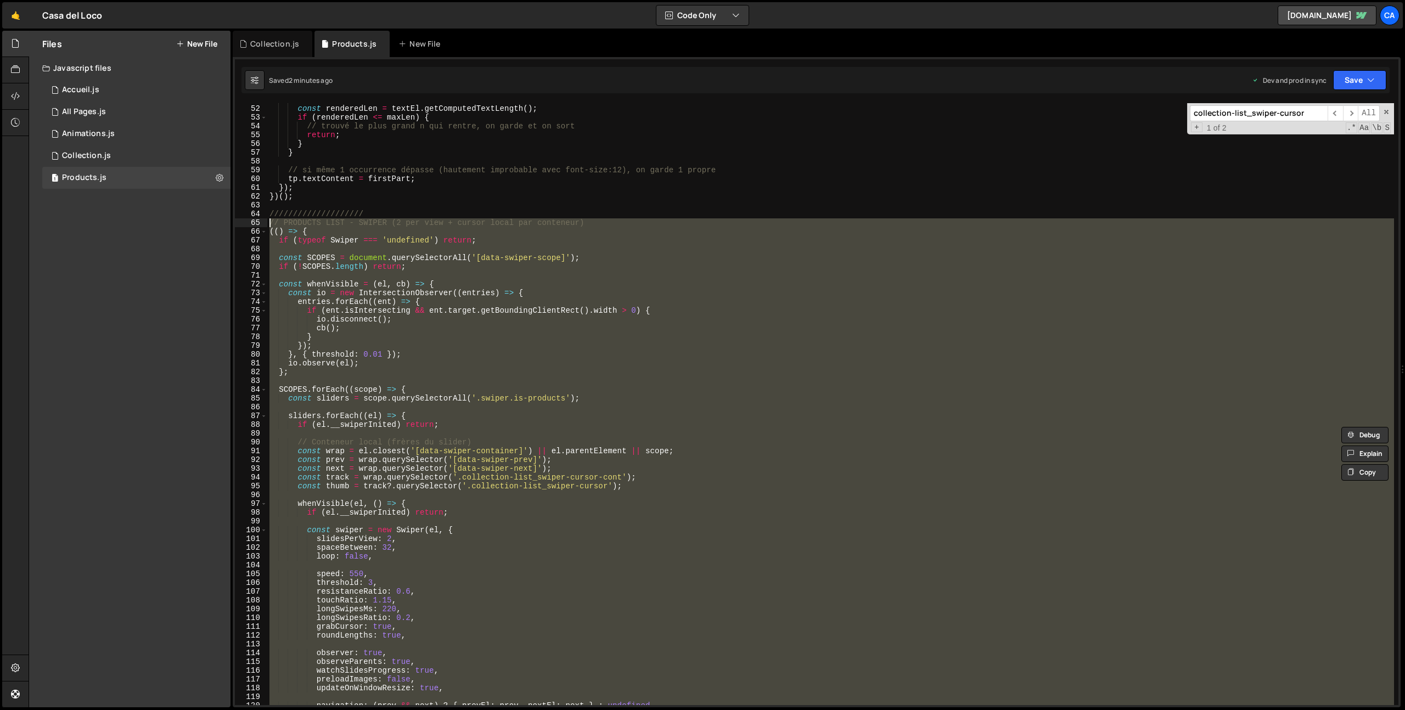
drag, startPoint x: 325, startPoint y: 473, endPoint x: 233, endPoint y: 223, distance: 266.3
click at [233, 223] on div "const wrap = el.closest('[data-swiper-container]') || el.parentElement || scope…" at bounding box center [817, 382] width 1168 height 651
type textarea "// PRODUCTS LIST - SWIPER (2 per view + cursor local par conteneur) (() => {"
paste textarea
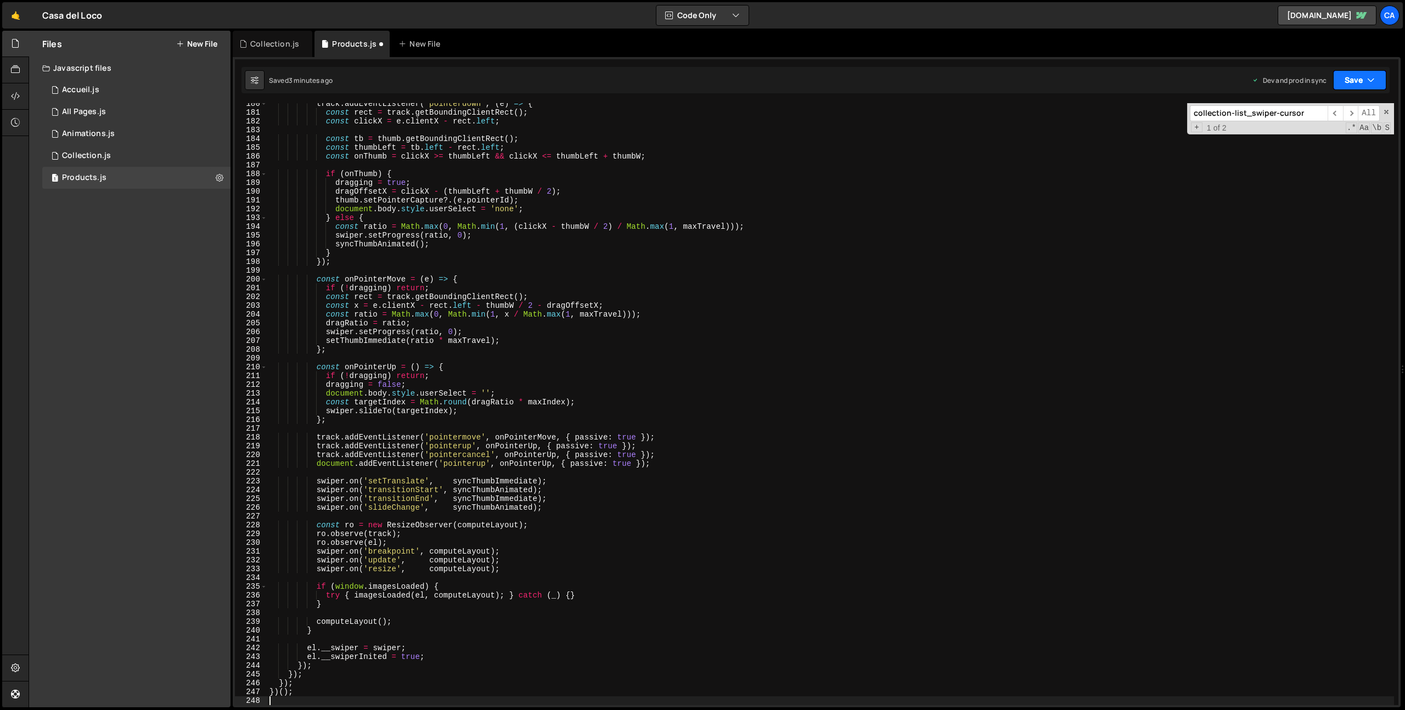
click at [1358, 81] on button "Save" at bounding box center [1359, 80] width 53 height 20
click at [1308, 135] on button "Save to Production S Saved 2 minutes ago" at bounding box center [1323, 150] width 132 height 36
